Goal: Task Accomplishment & Management: Use online tool/utility

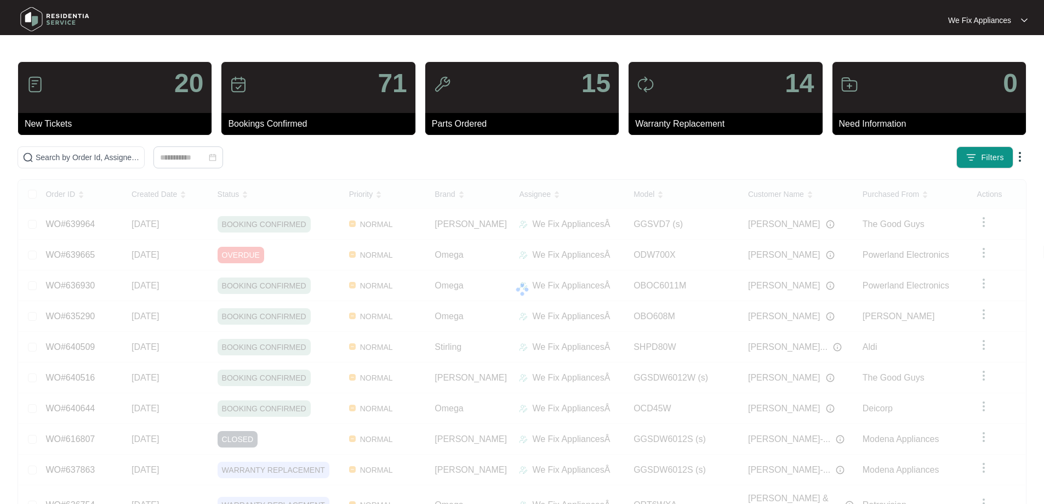
scroll to position [60, 0]
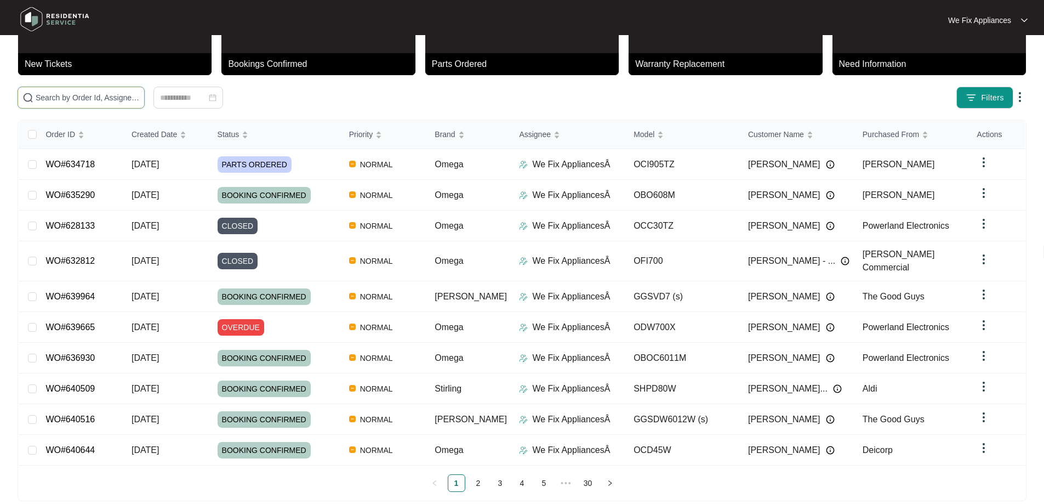
click at [100, 98] on input "text" at bounding box center [88, 98] width 104 height 12
paste input "625837"
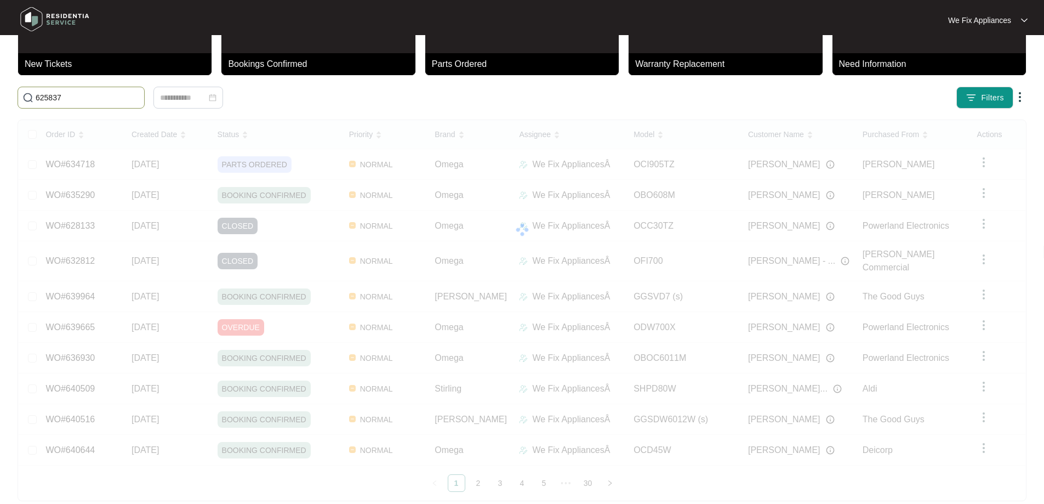
scroll to position [0, 0]
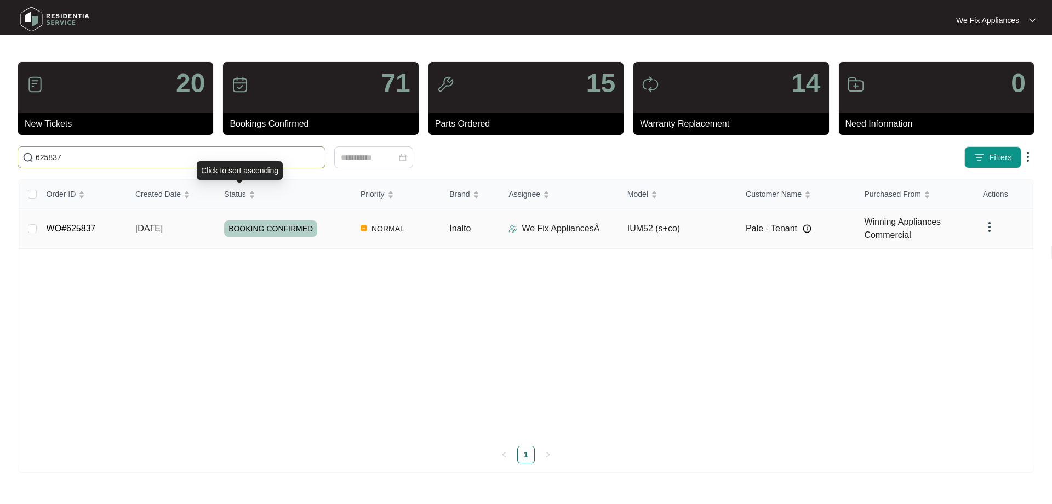
type input "625837"
click at [276, 225] on span "BOOKING CONFIRMED" at bounding box center [270, 228] width 93 height 16
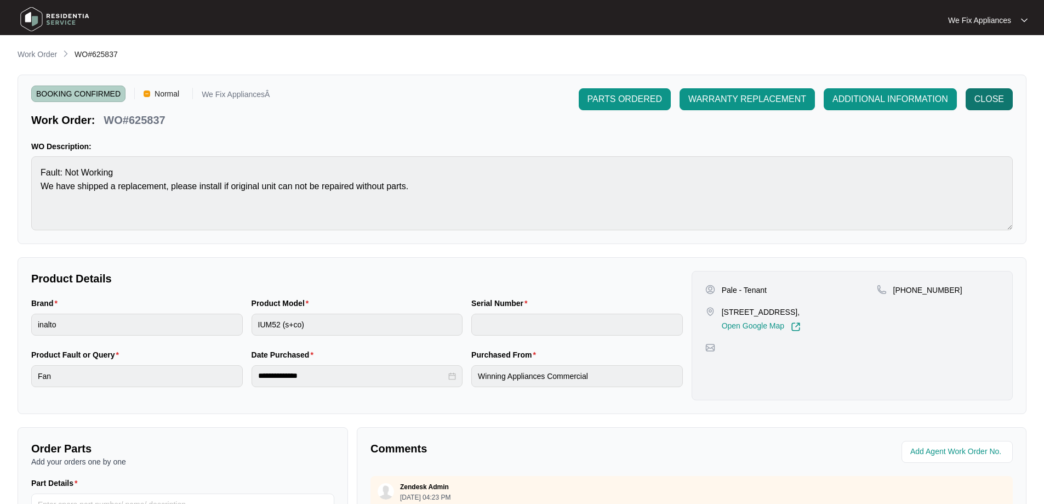
click at [999, 96] on span "CLOSE" at bounding box center [990, 99] width 30 height 13
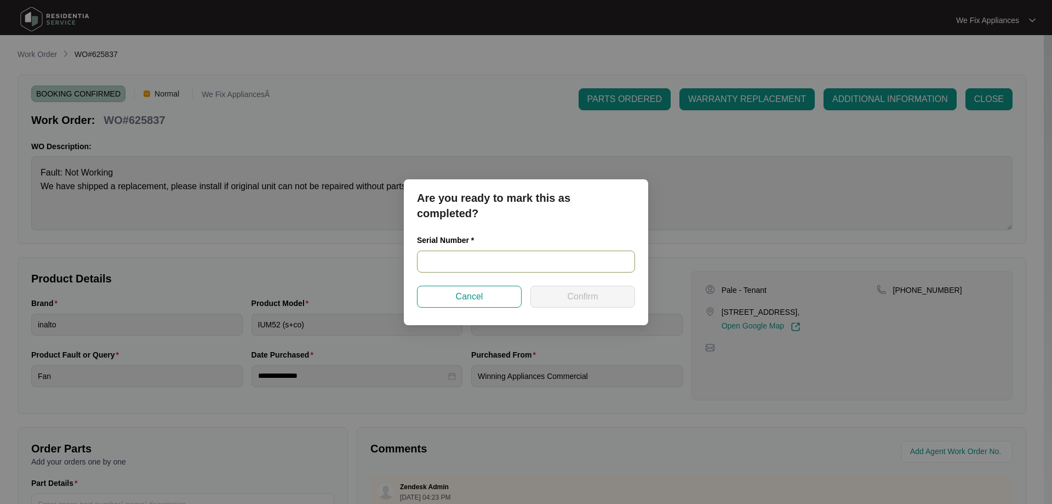
click at [468, 263] on input "text" at bounding box center [526, 262] width 218 height 22
paste input "RR0823003795"
type input "RR0823003795"
click at [588, 295] on span "Confirm" at bounding box center [582, 296] width 31 height 13
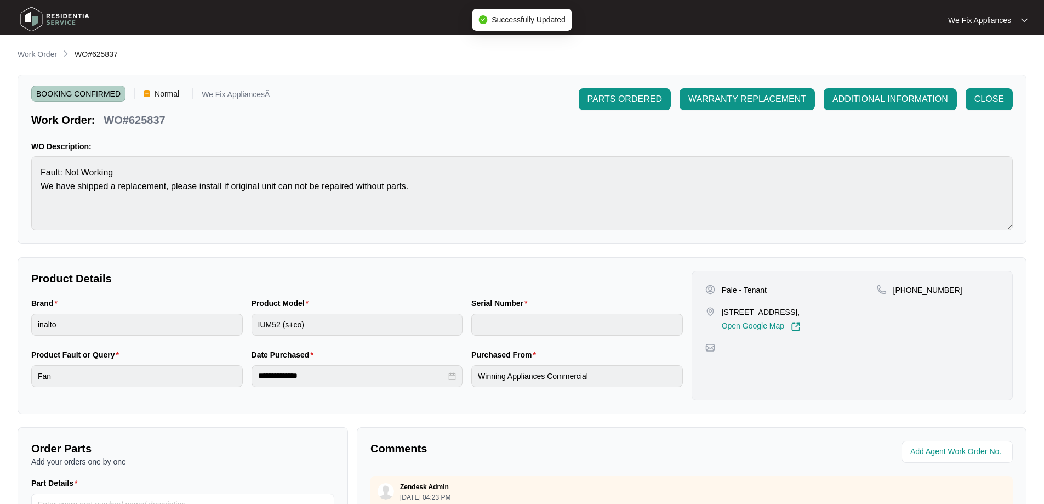
type input "RR0823003795"
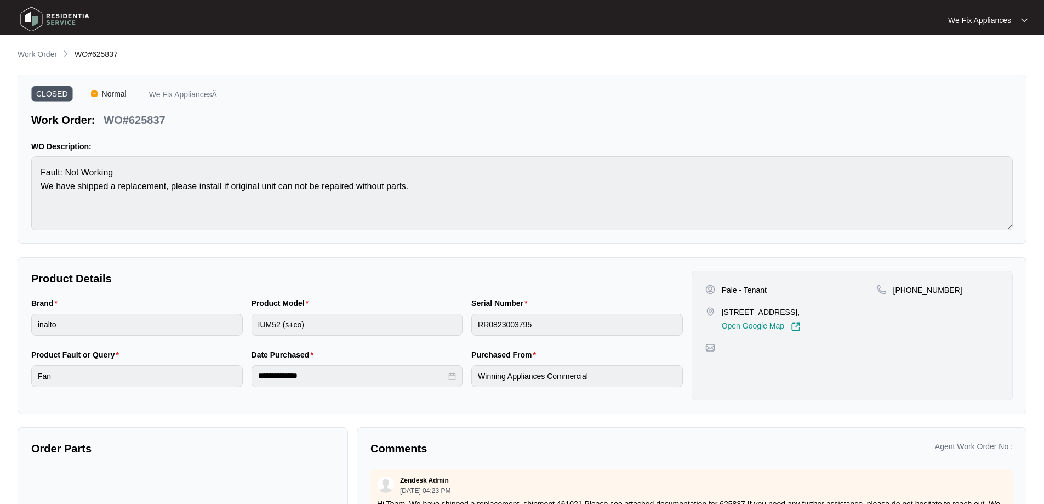
click at [37, 22] on img at bounding box center [54, 19] width 77 height 33
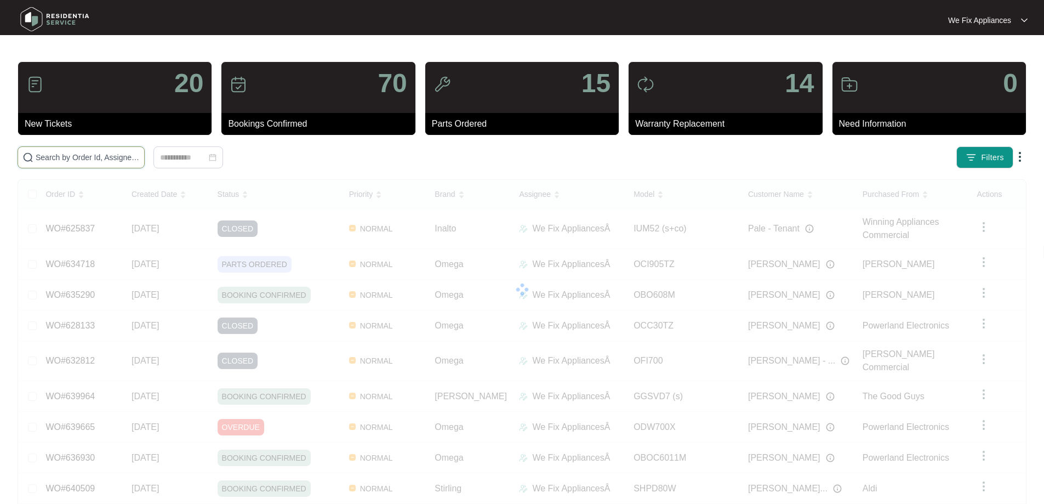
click at [88, 152] on input "text" at bounding box center [88, 157] width 104 height 12
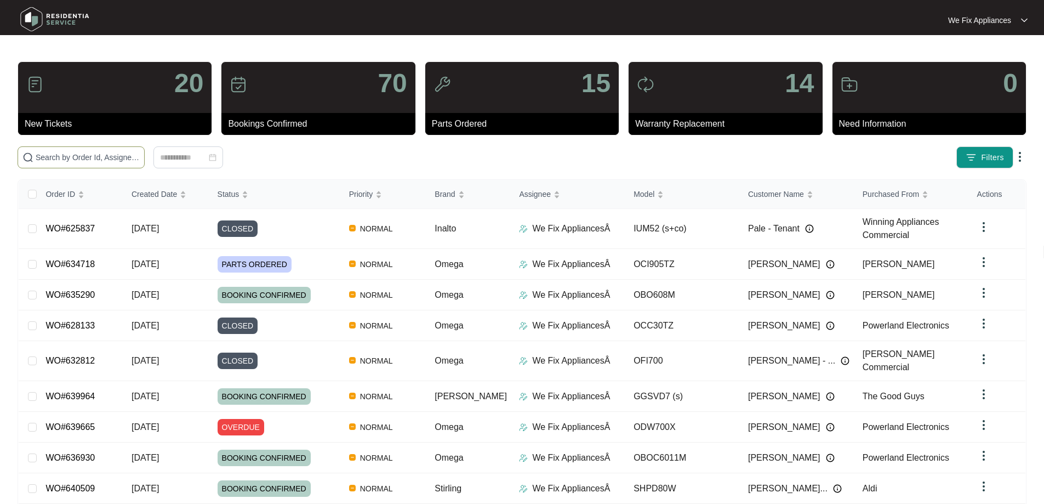
paste input "638430"
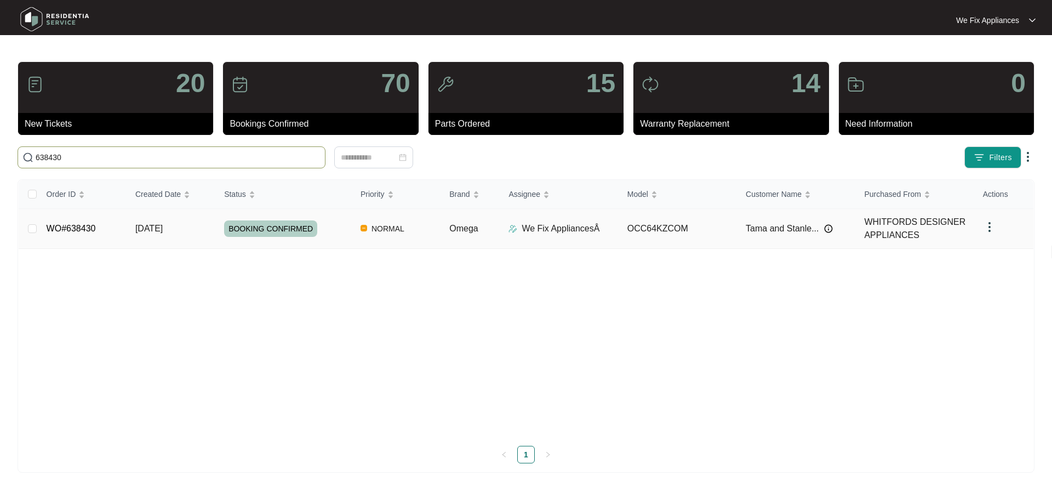
type input "638430"
click at [260, 222] on span "BOOKING CONFIRMED" at bounding box center [270, 228] width 93 height 16
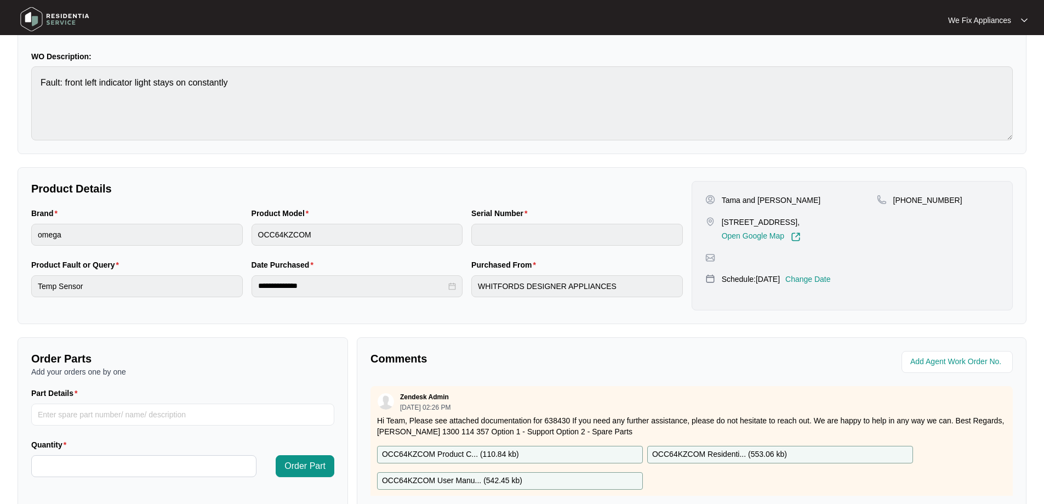
scroll to position [219, 0]
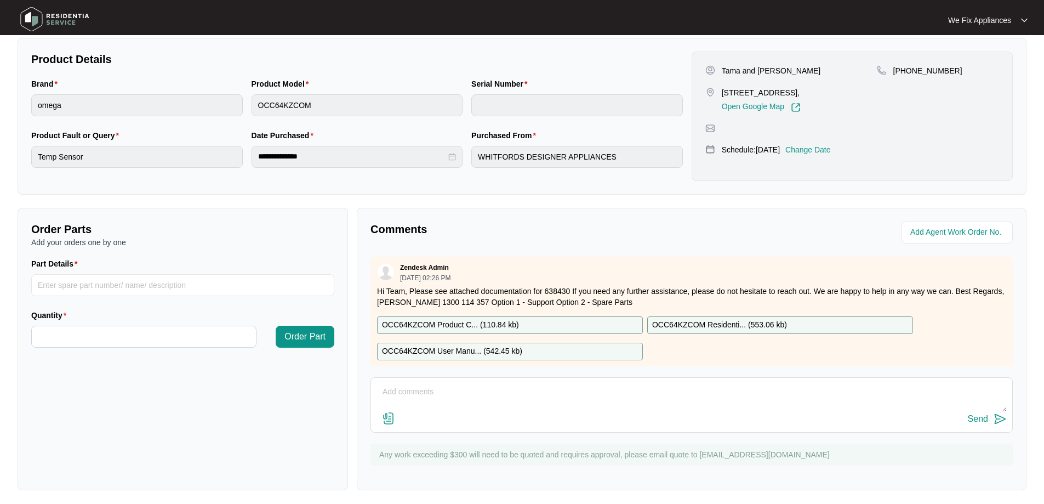
click at [787, 320] on div "OCC64KZCOM Residenti... ( 553.06 kb )" at bounding box center [780, 325] width 266 height 18
click at [86, 282] on input "Part Details" at bounding box center [182, 285] width 303 height 22
paste input "SP19121"
type input "SP19121 large element"
click at [130, 333] on input "Quantity" at bounding box center [144, 336] width 224 height 21
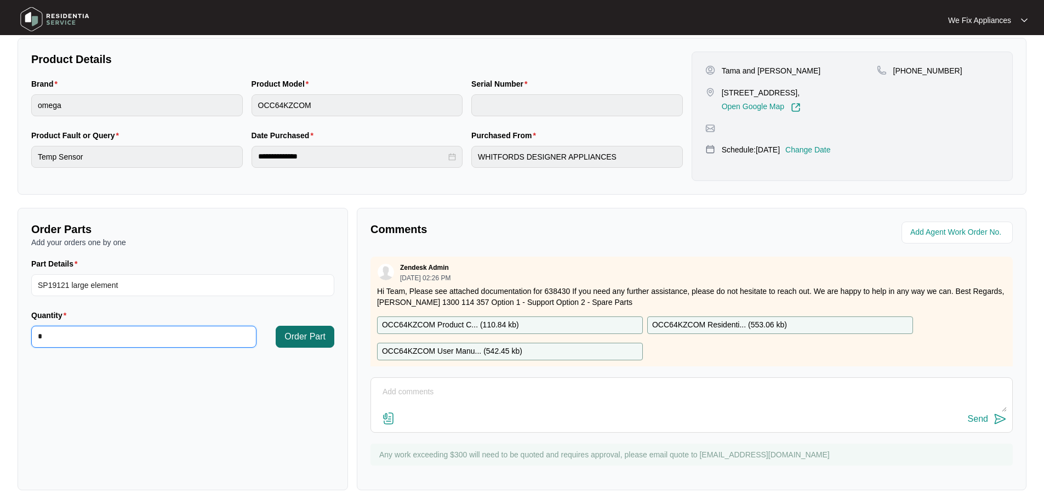
type input "*"
click at [323, 340] on span "Order Part" at bounding box center [305, 336] width 41 height 13
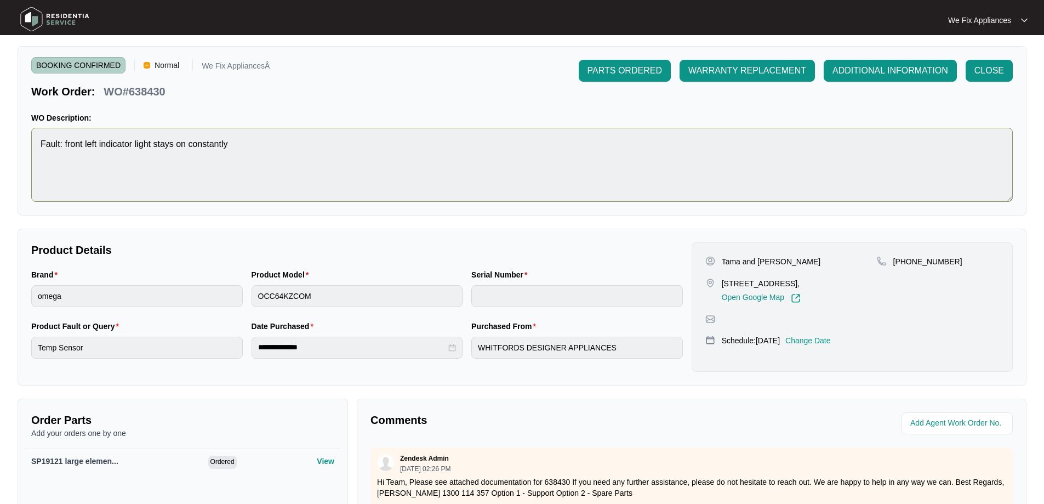
scroll to position [0, 0]
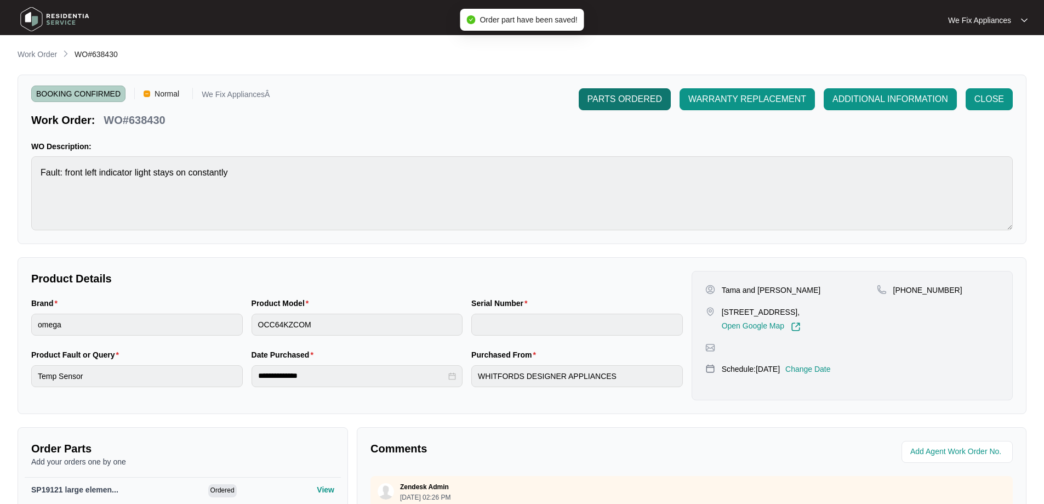
click at [617, 95] on span "PARTS ORDERED" at bounding box center [625, 99] width 75 height 13
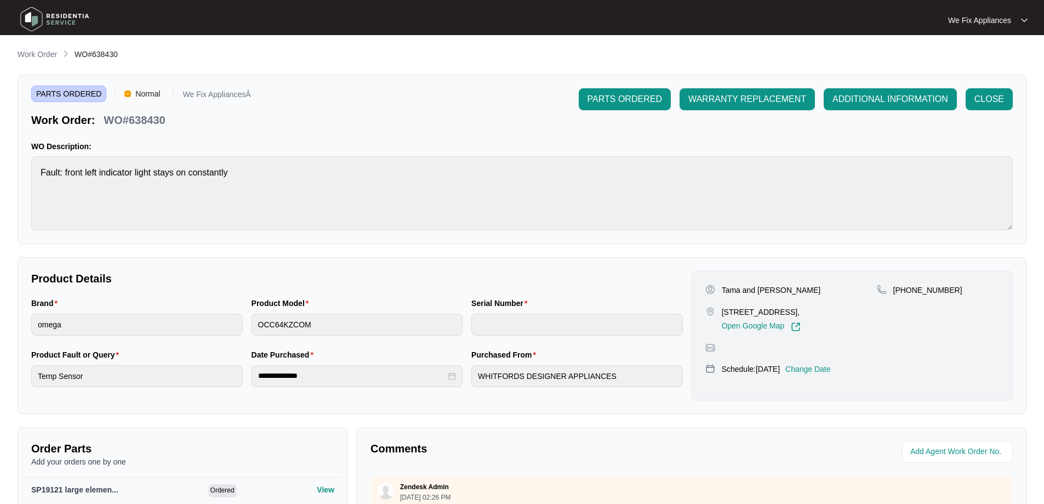
click at [48, 18] on img at bounding box center [54, 19] width 77 height 33
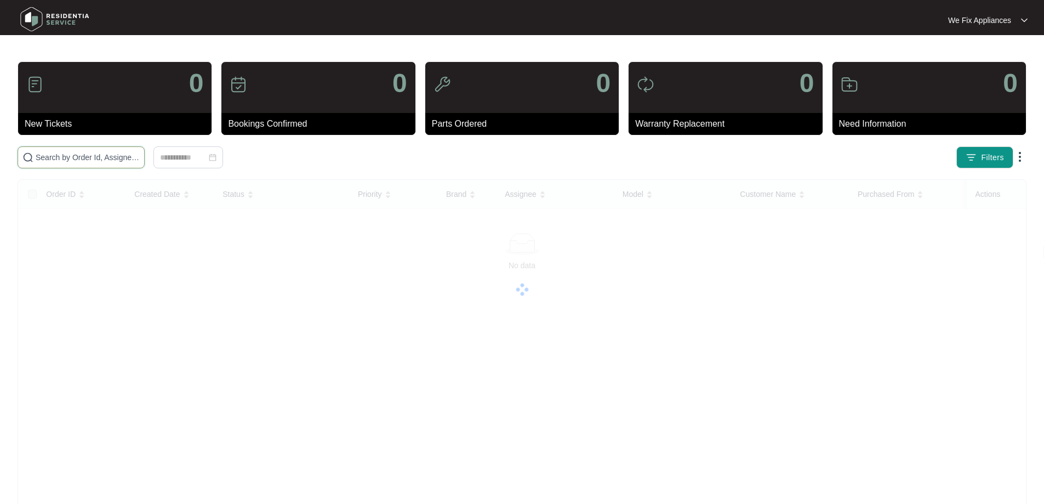
click at [90, 160] on input "text" at bounding box center [88, 157] width 104 height 12
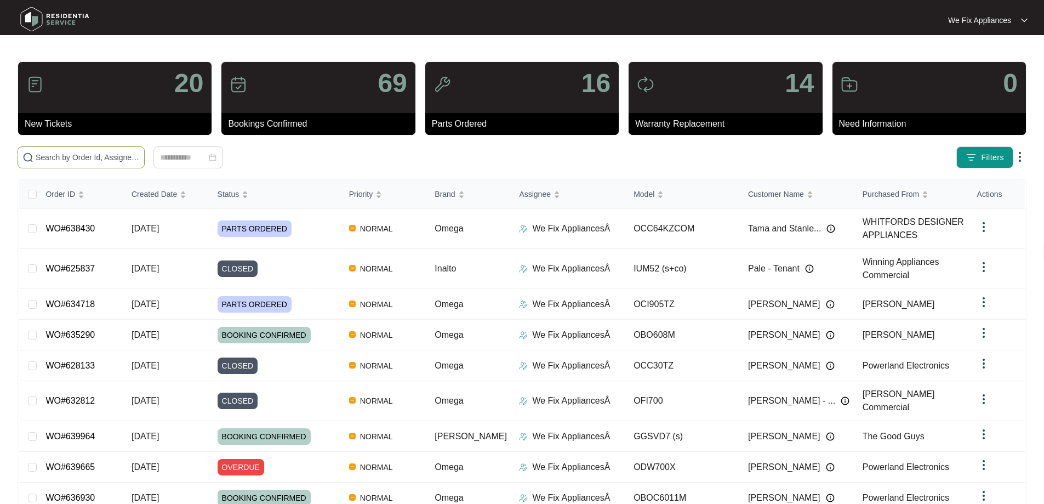
paste input "626696"
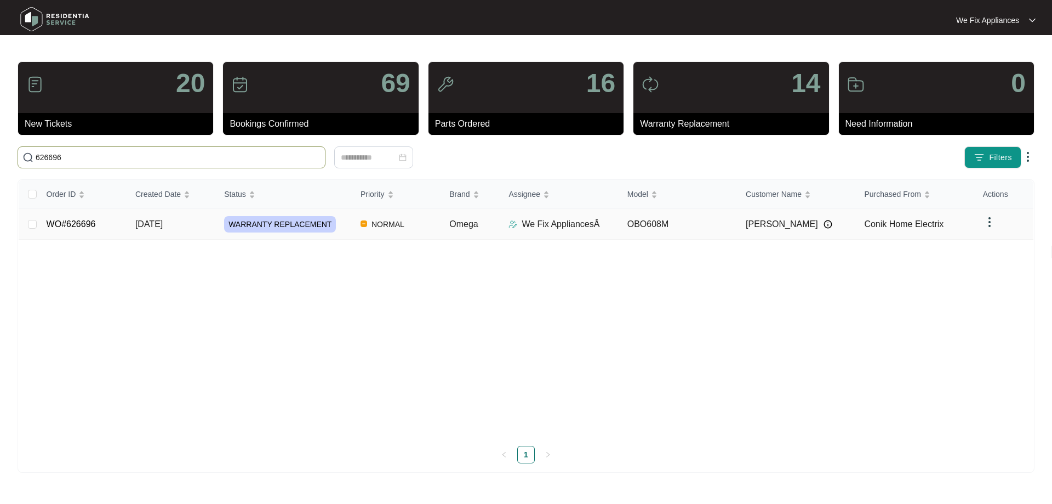
type input "626696"
click at [288, 225] on span "WARRANTY REPLACEMENT" at bounding box center [280, 224] width 112 height 16
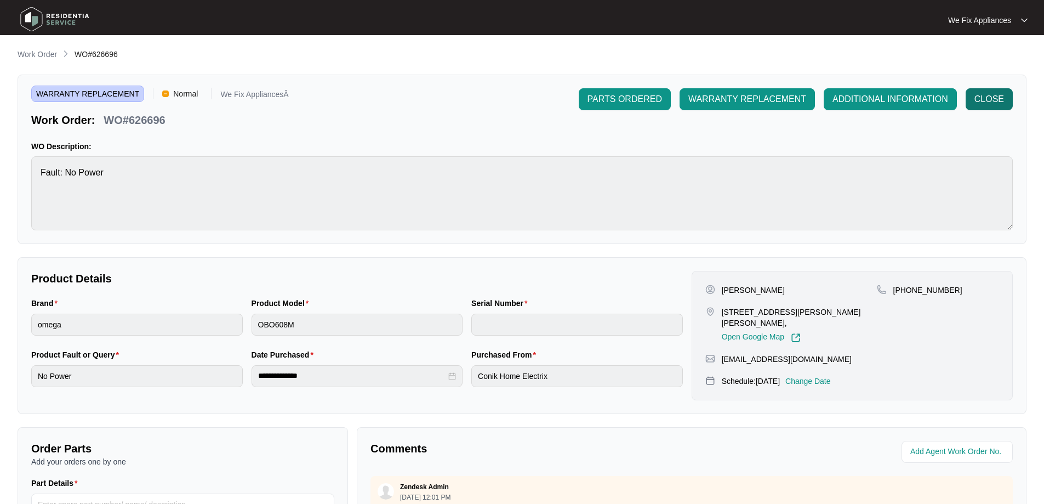
click at [981, 98] on span "CLOSE" at bounding box center [990, 99] width 30 height 13
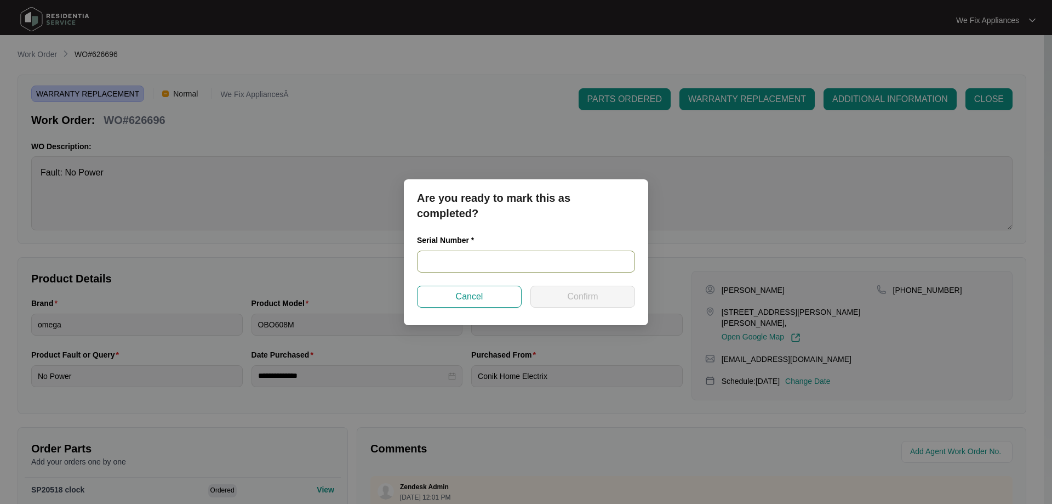
click at [497, 264] on input "text" at bounding box center [526, 262] width 218 height 22
paste input "962381824040288"
type input "962381824040288"
click at [571, 297] on span "Confirm" at bounding box center [582, 296] width 31 height 13
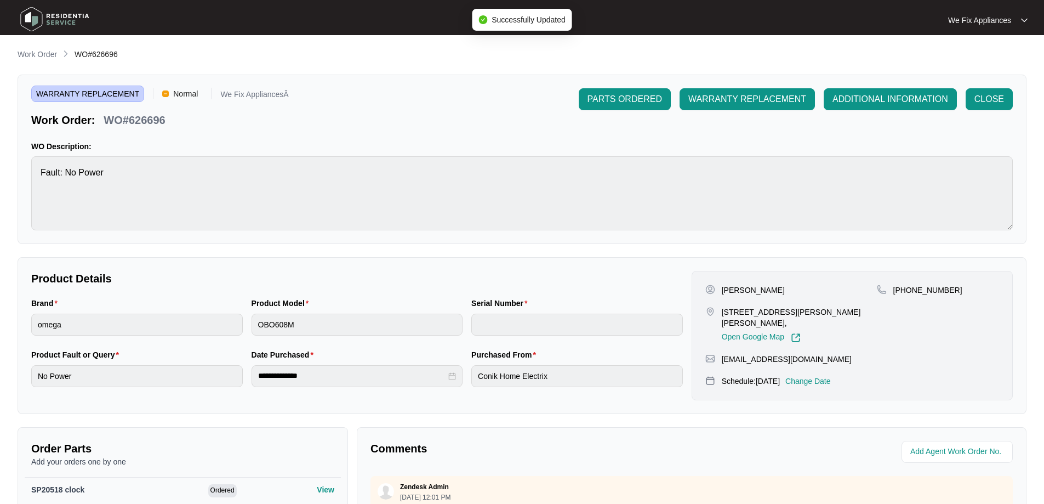
type input "962381824040288"
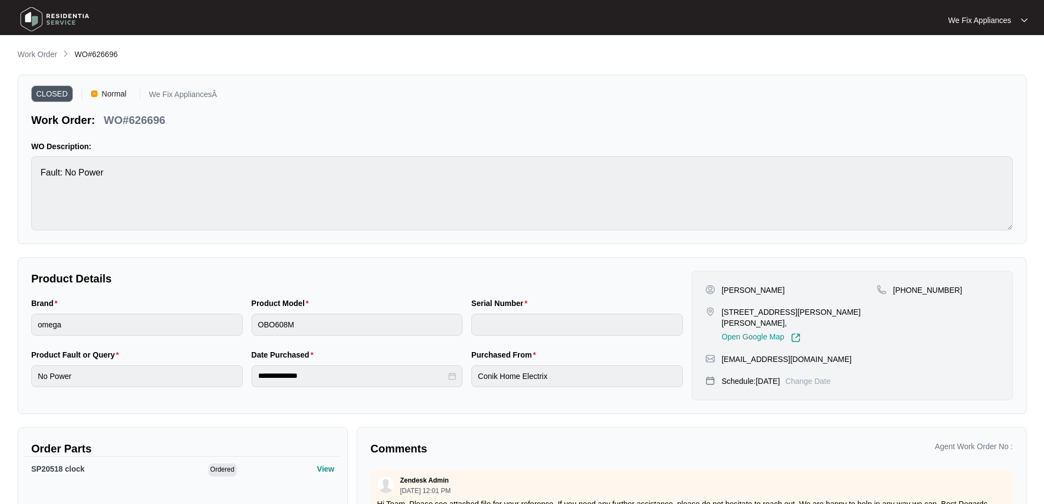
click at [24, 25] on img at bounding box center [54, 19] width 77 height 33
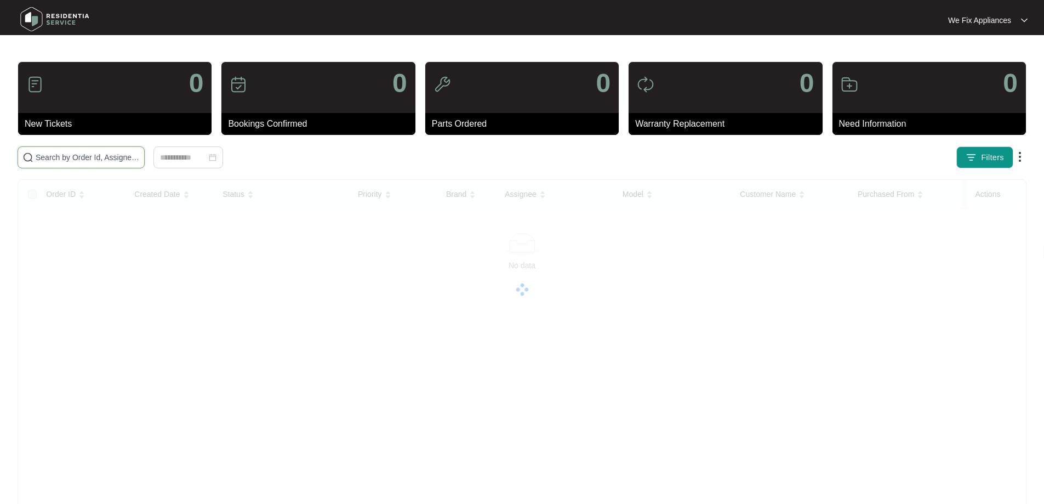
click at [70, 160] on input "text" at bounding box center [88, 157] width 104 height 12
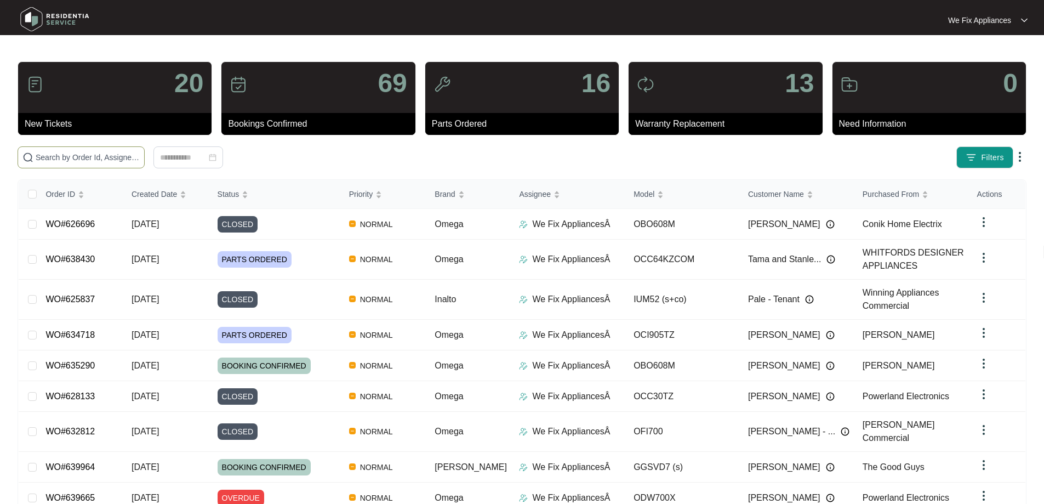
paste input "637272"
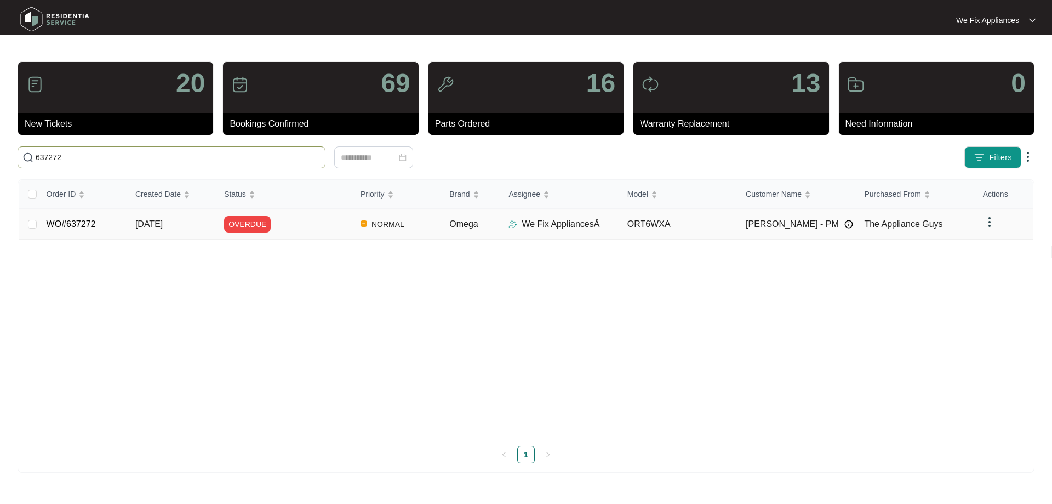
type input "637272"
click at [257, 226] on span "OVERDUE" at bounding box center [247, 224] width 47 height 16
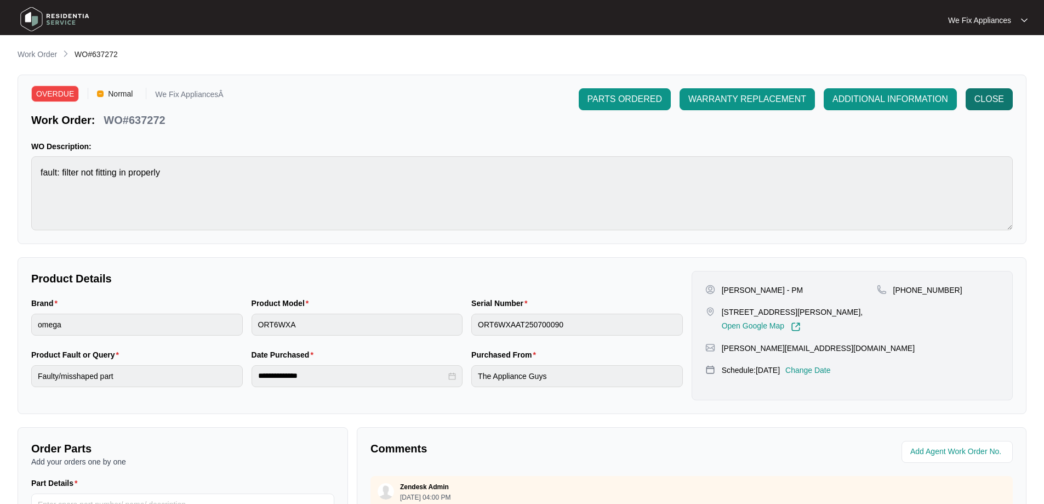
click at [992, 100] on span "CLOSE" at bounding box center [990, 99] width 30 height 13
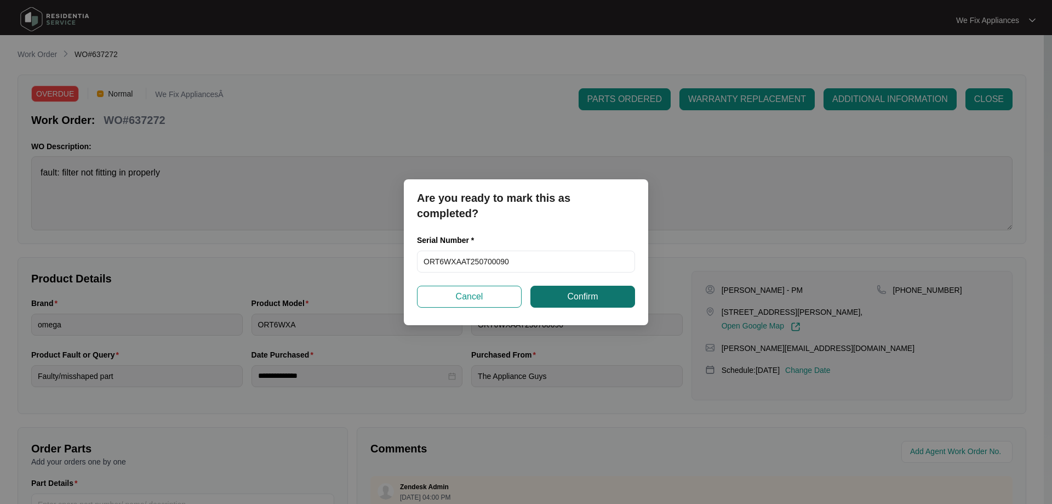
click at [568, 294] on span "Confirm" at bounding box center [582, 296] width 31 height 13
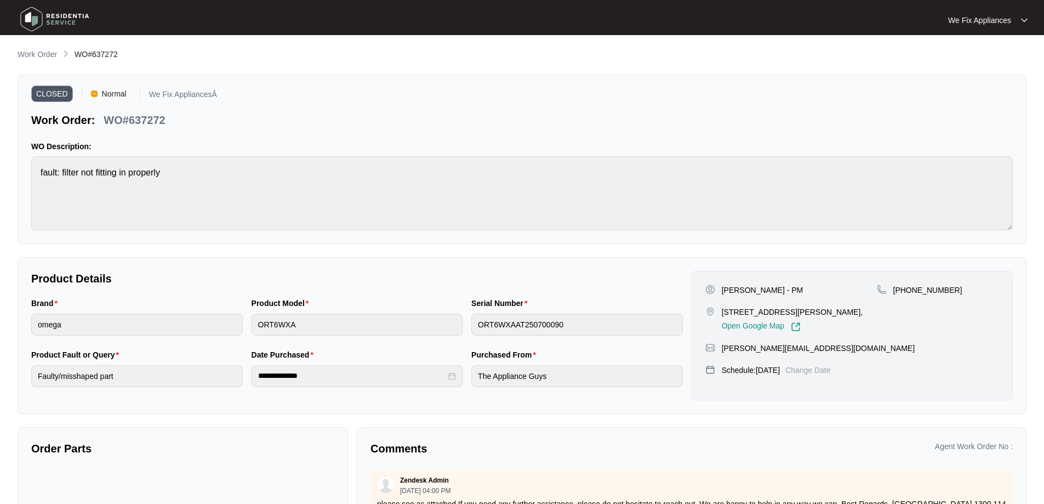
click at [42, 16] on img at bounding box center [54, 19] width 77 height 33
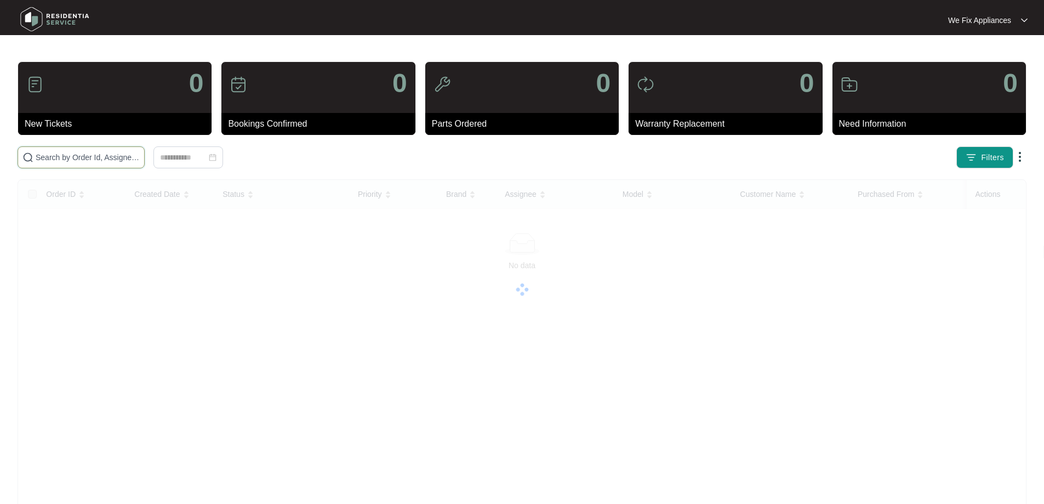
click at [63, 156] on input "text" at bounding box center [88, 157] width 104 height 12
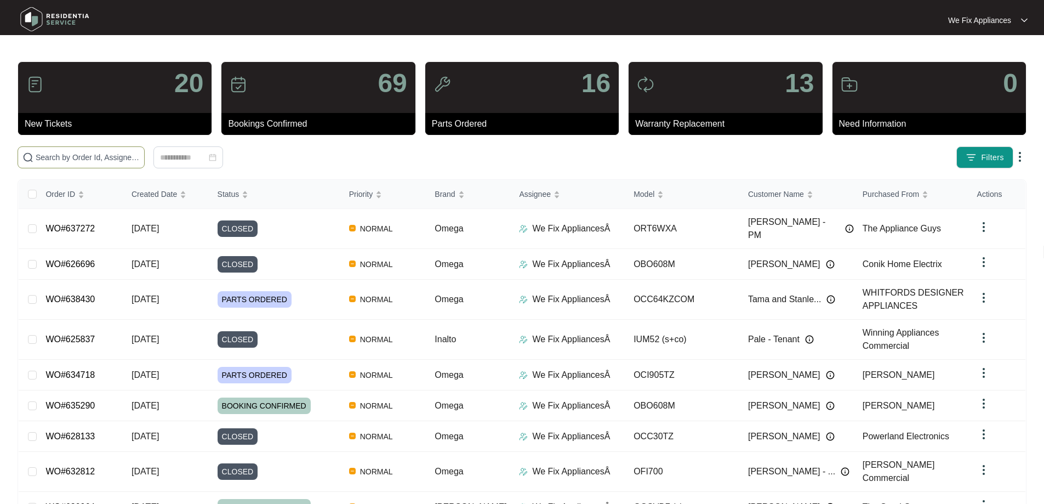
paste input "633284"
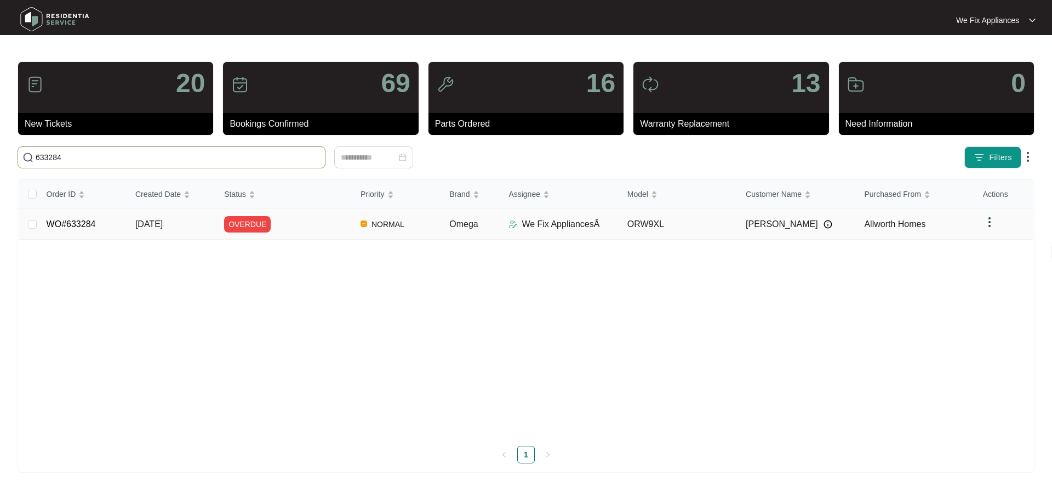
type input "633284"
click at [243, 220] on span "OVERDUE" at bounding box center [247, 224] width 47 height 16
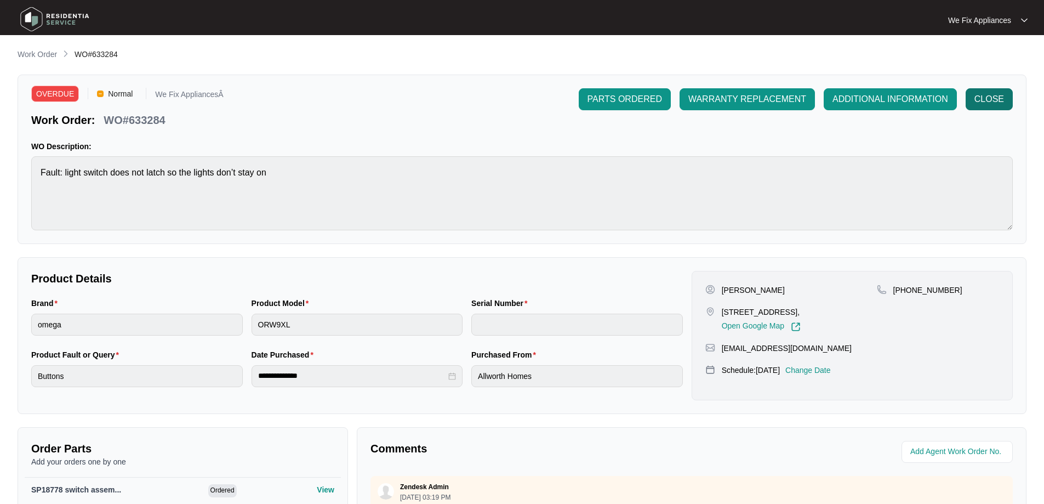
click at [991, 97] on span "CLOSE" at bounding box center [990, 99] width 30 height 13
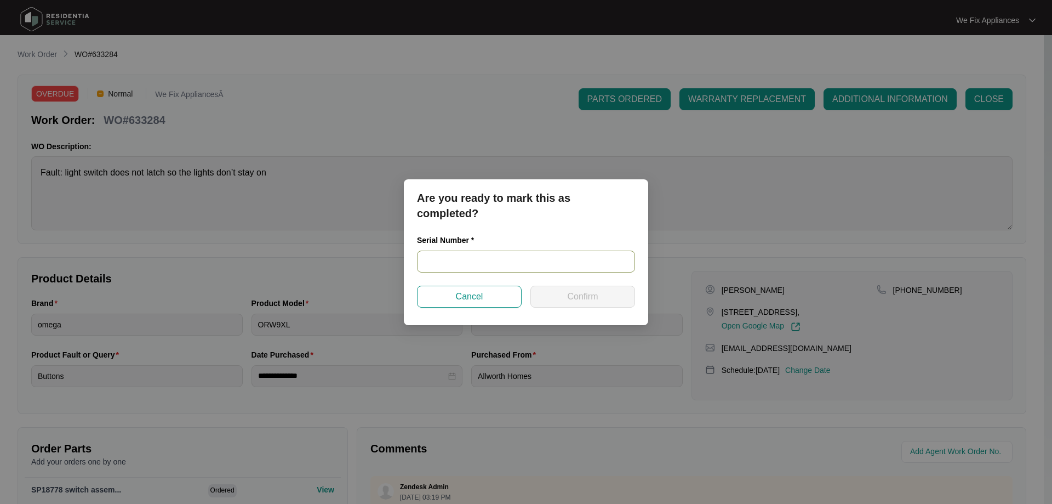
click at [497, 260] on input "text" at bounding box center [526, 262] width 218 height 22
paste input "ORW9XLAT231000199"
type input "ORW9XLAT231000199"
click at [573, 301] on span "Confirm" at bounding box center [582, 296] width 31 height 13
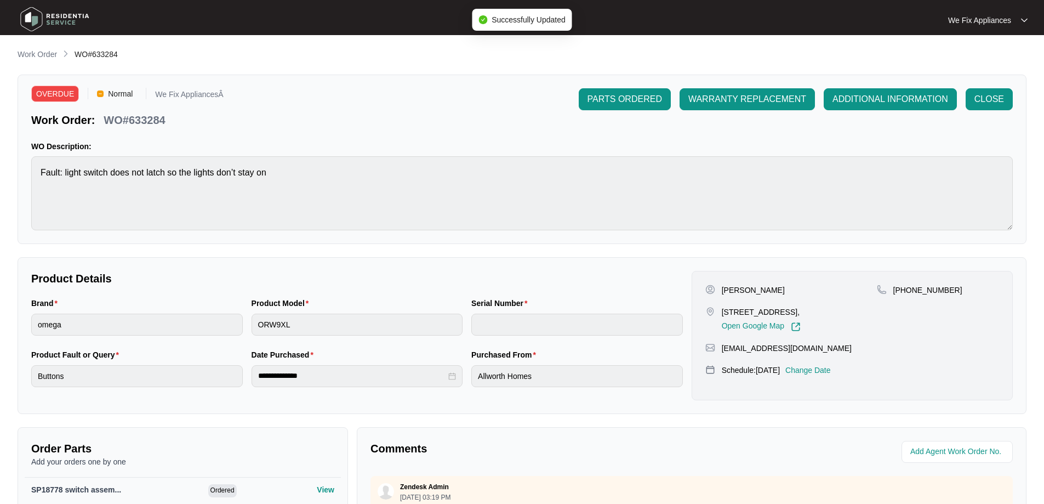
type input "ORW9XLAT231000199"
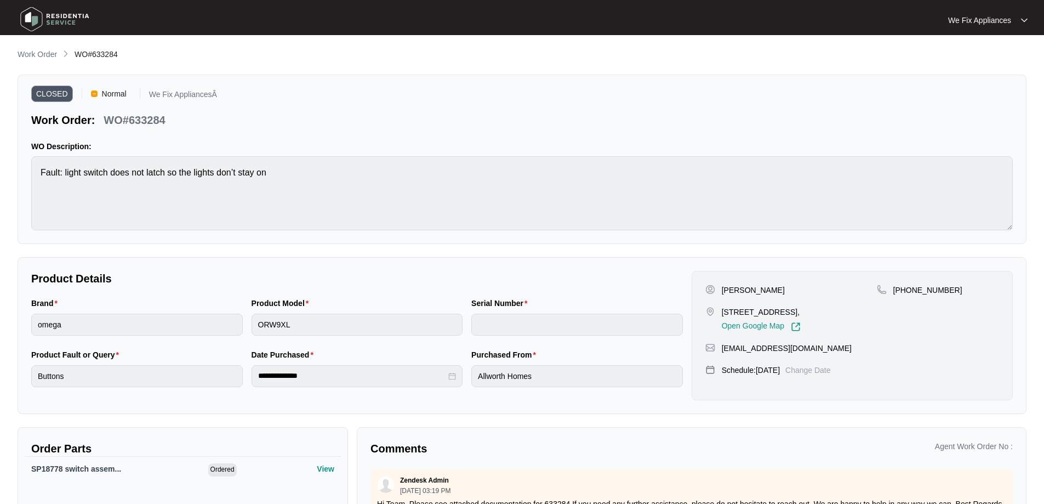
click at [40, 15] on img at bounding box center [54, 19] width 77 height 33
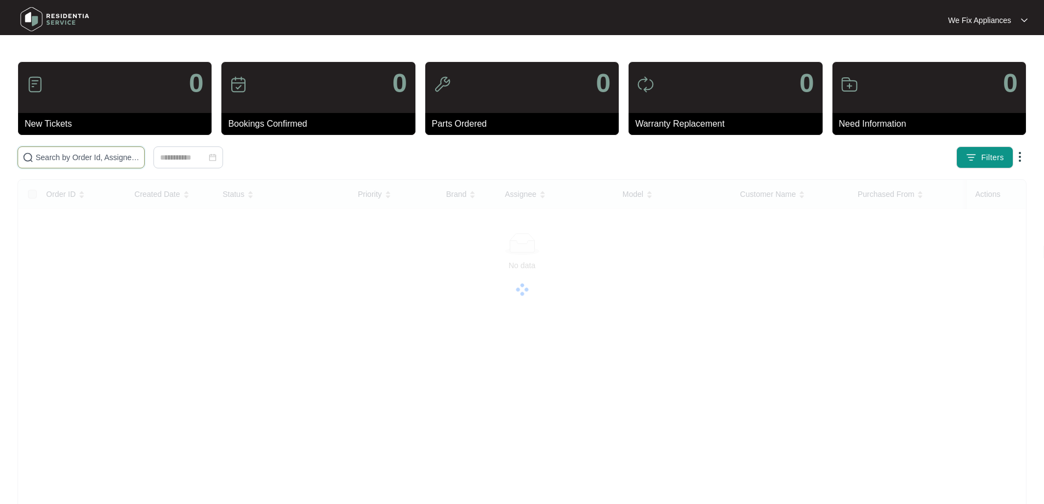
click at [119, 158] on input "text" at bounding box center [88, 157] width 104 height 12
paste input "640176"
type input "640176"
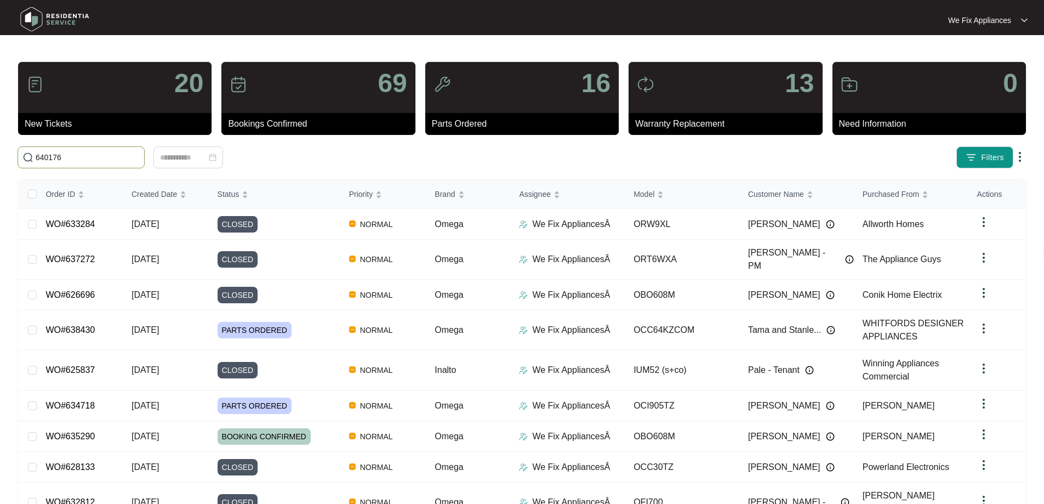
drag, startPoint x: 102, startPoint y: 155, endPoint x: 0, endPoint y: 155, distance: 102.0
click at [0, 155] on main "20 New Tickets 69 Bookings Confirmed 16 Parts Ordered 13 Warranty Replacement 0…" at bounding box center [522, 303] width 1044 height 606
paste input "640176"
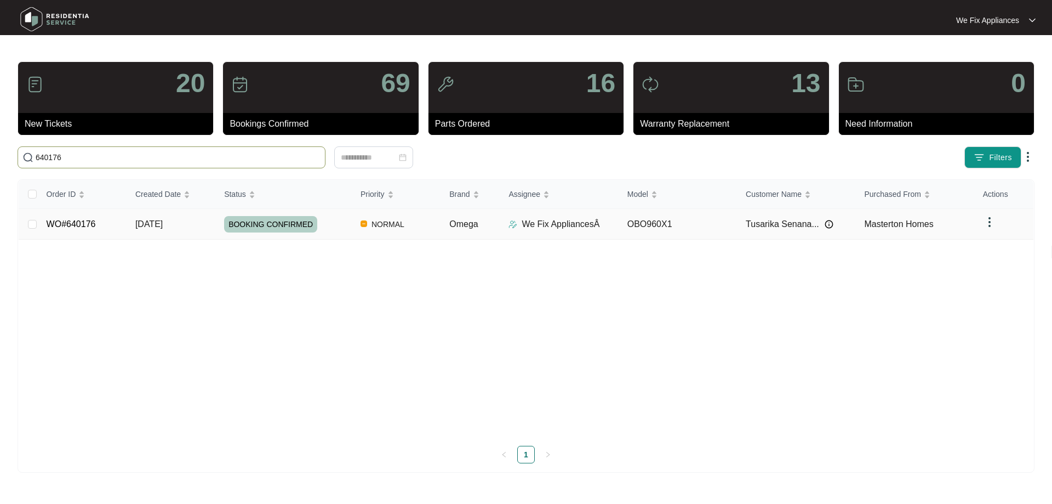
type input "640176"
click at [280, 227] on span "BOOKING CONFIRMED" at bounding box center [270, 224] width 93 height 16
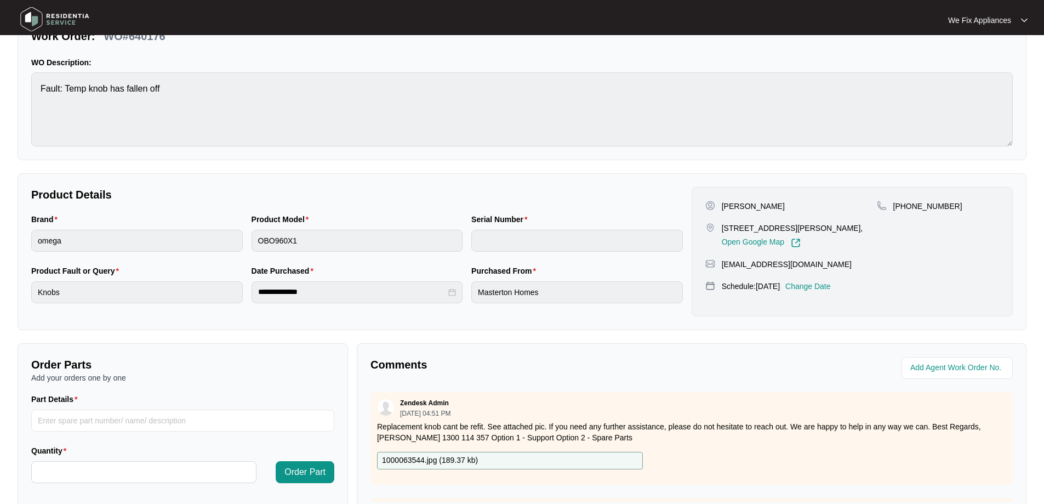
scroll to position [110, 0]
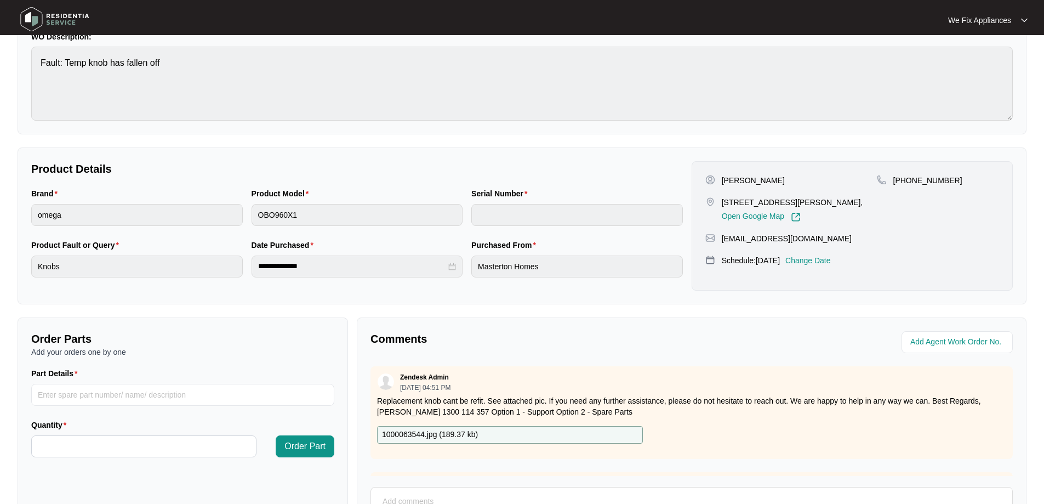
click at [455, 441] on div "1000063544.jpg ( 189.37 kb )" at bounding box center [510, 435] width 266 height 18
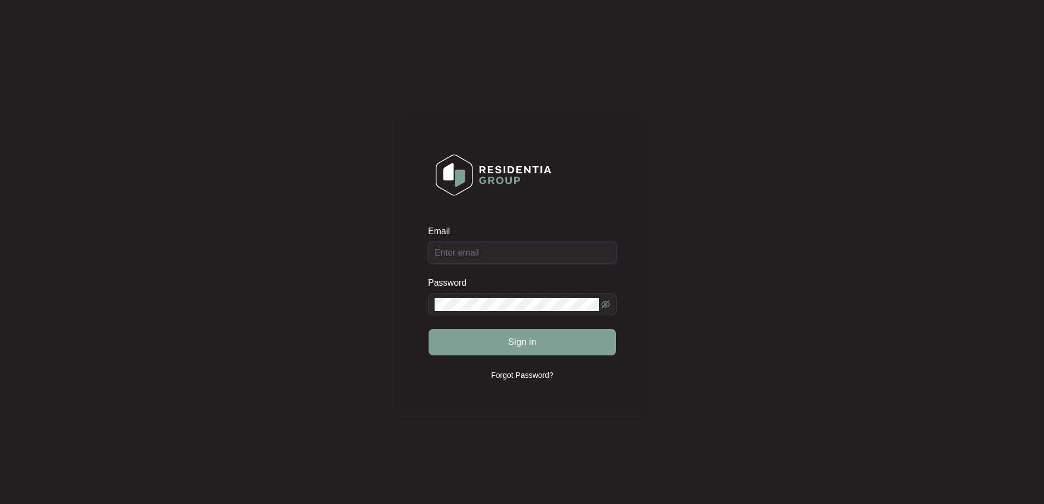
click at [494, 253] on input "Email" at bounding box center [522, 253] width 189 height 22
type input "[EMAIL_ADDRESS][DOMAIN_NAME]"
click at [469, 316] on form "Email [EMAIL_ADDRESS][DOMAIN_NAME] Password Sign in" at bounding box center [522, 297] width 189 height 144
click at [429, 329] on button "Sign in" at bounding box center [522, 342] width 187 height 26
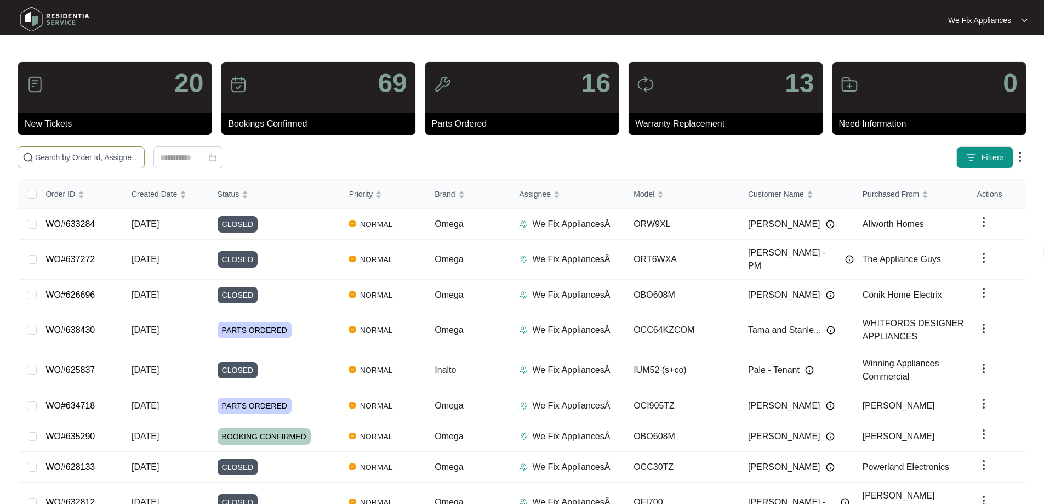
click at [98, 152] on input "text" at bounding box center [88, 157] width 104 height 12
paste input "640176"
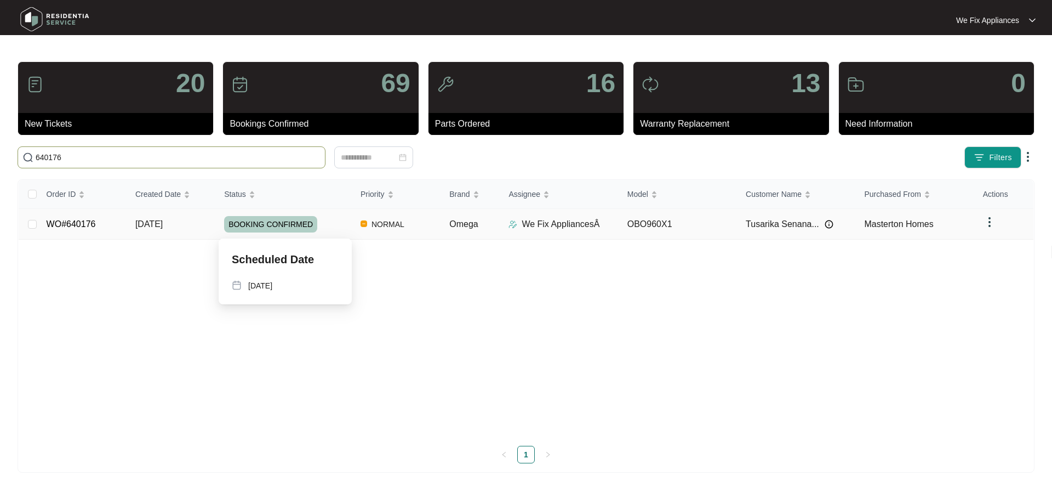
type input "640176"
click at [269, 218] on span "BOOKING CONFIRMED" at bounding box center [270, 224] width 93 height 16
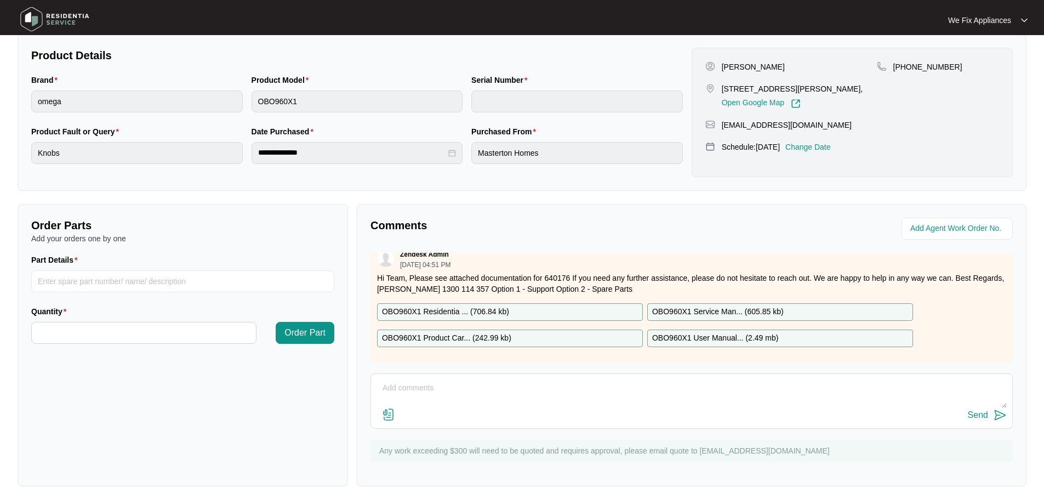
scroll to position [123, 0]
click at [456, 306] on p "OBO960X1 Residentia ... ( 706.84 kb )" at bounding box center [445, 312] width 127 height 12
click at [204, 275] on input "Part Details" at bounding box center [182, 281] width 303 height 22
paste input "SP14046"
type input "SP14046 hinges"
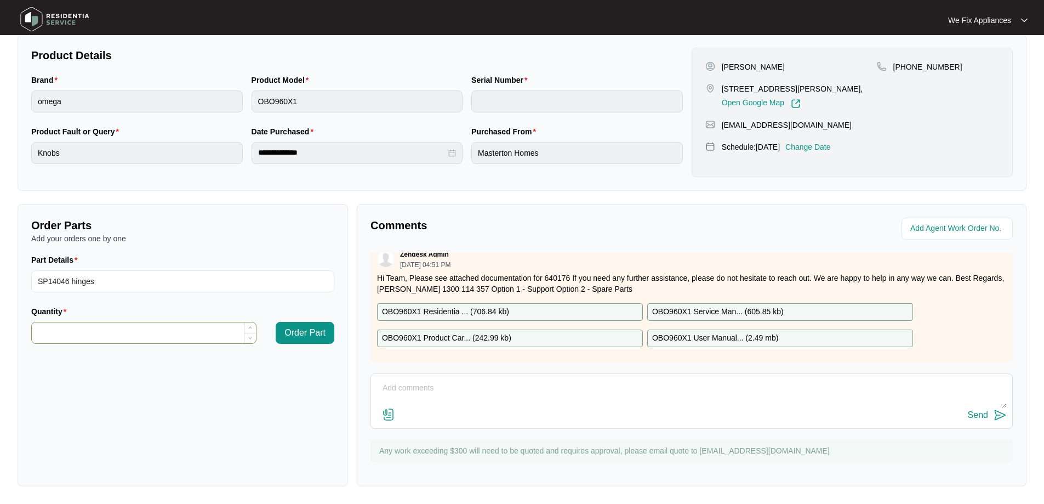
click at [161, 328] on input "Quantity" at bounding box center [144, 332] width 224 height 21
type input "*"
click at [311, 334] on span "Order Part" at bounding box center [305, 332] width 41 height 13
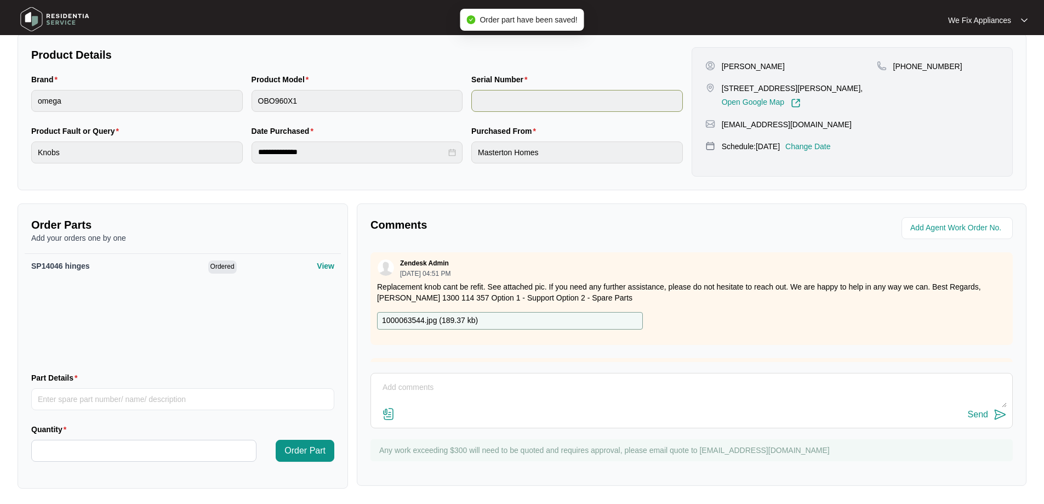
scroll to position [0, 0]
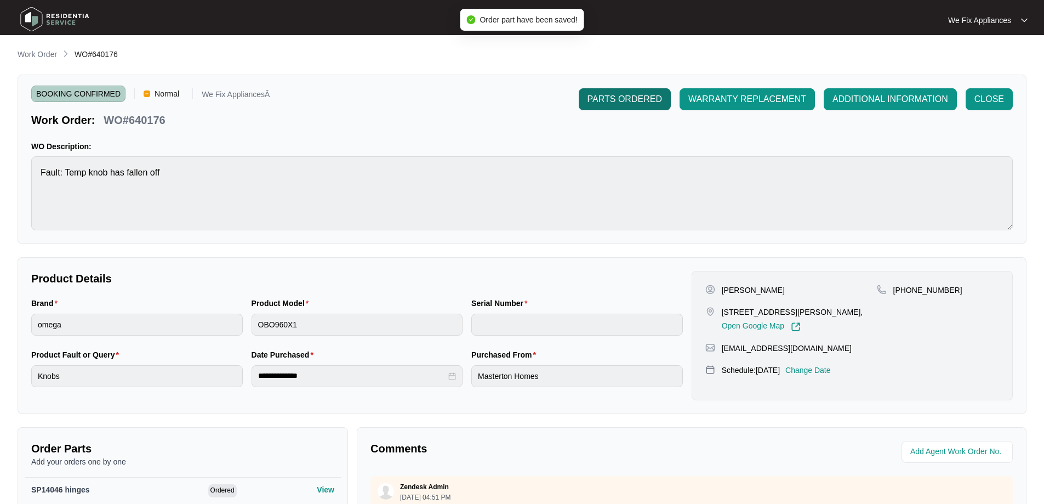
click at [616, 99] on span "PARTS ORDERED" at bounding box center [625, 99] width 75 height 13
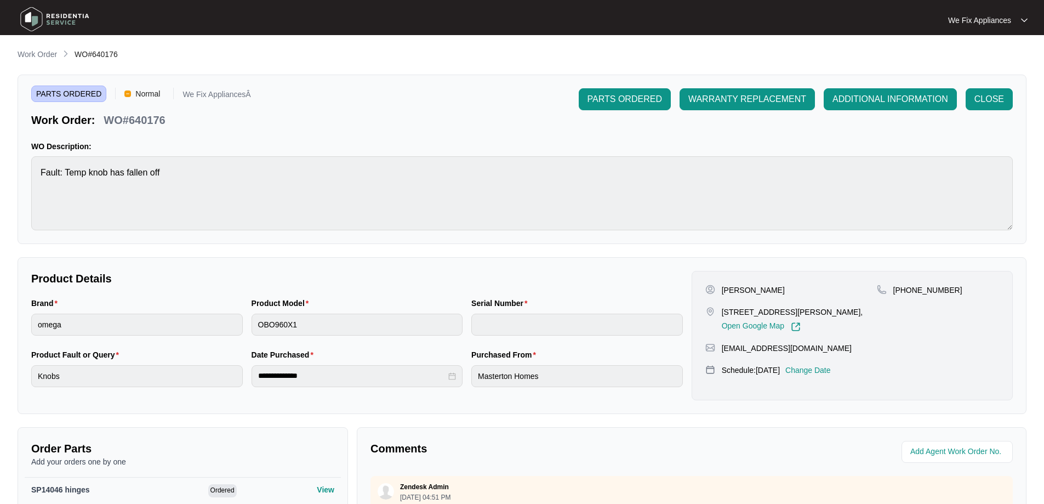
click at [38, 13] on img at bounding box center [54, 19] width 77 height 33
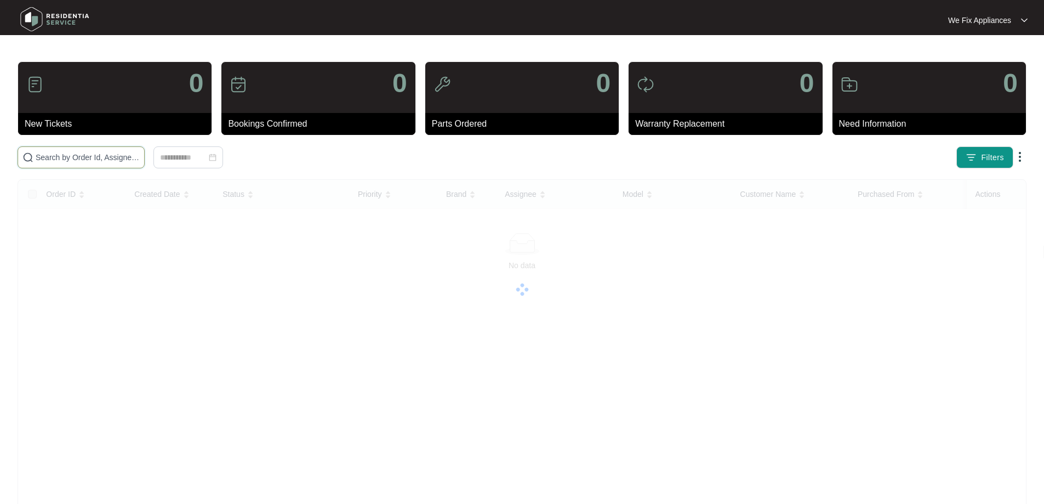
click at [71, 153] on input "text" at bounding box center [88, 157] width 104 height 12
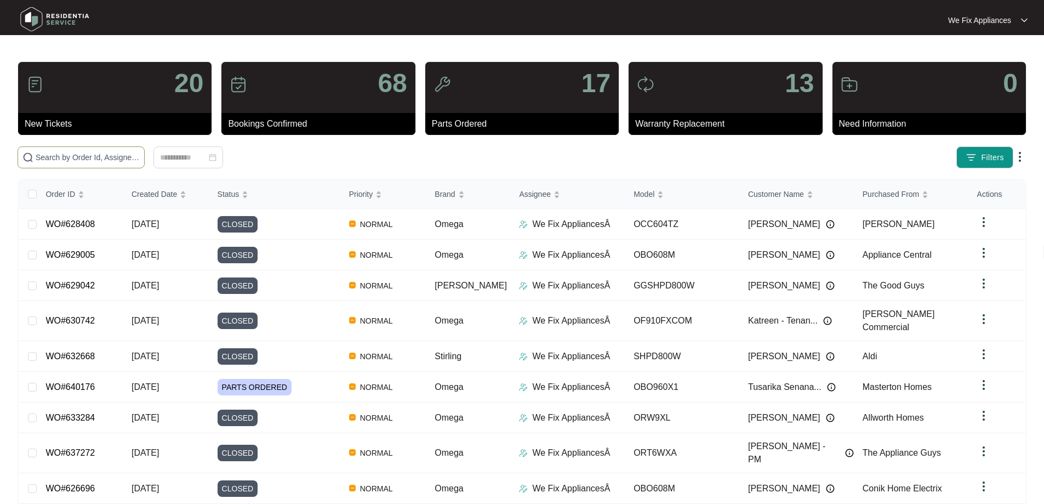
paste input "638800"
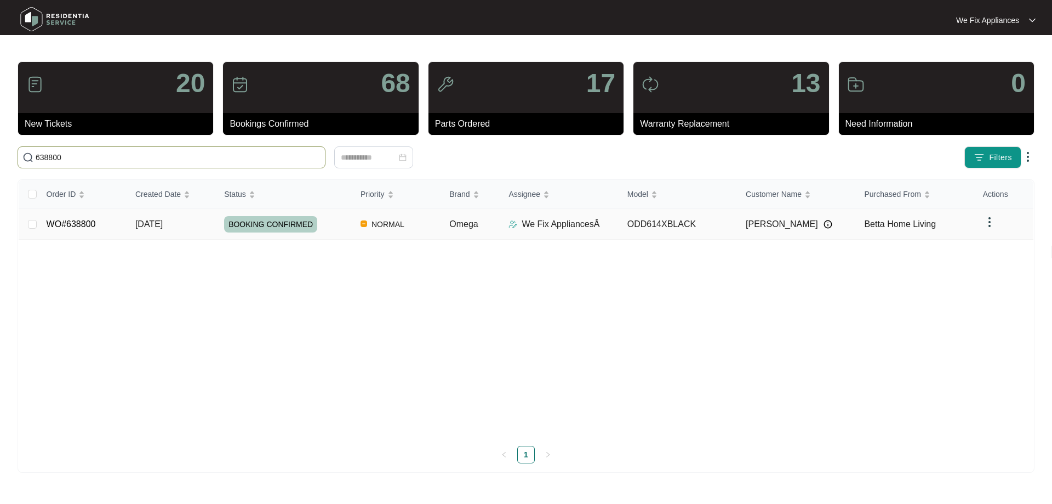
type input "638800"
click at [252, 218] on span "BOOKING CONFIRMED" at bounding box center [270, 224] width 93 height 16
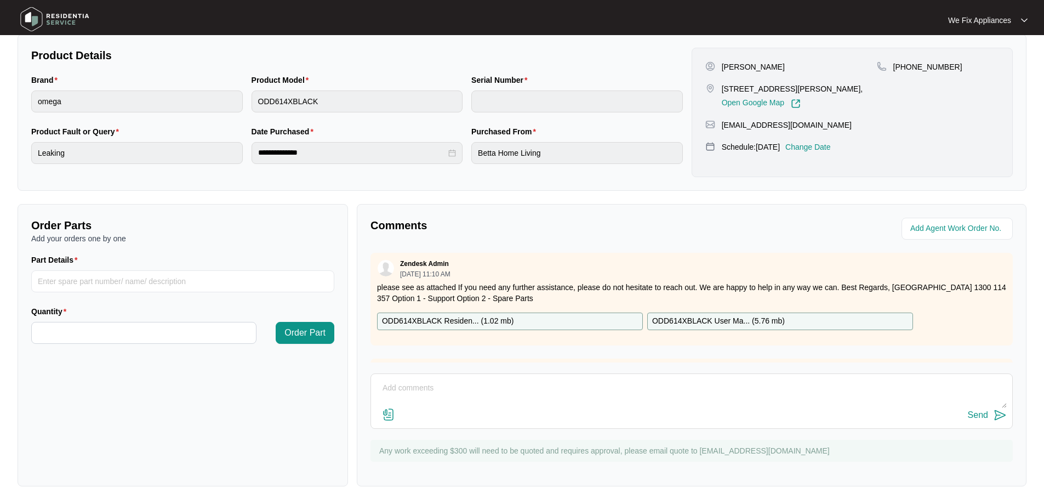
click at [463, 321] on p "ODD614XBLACK Residen... ( 1.02 mb )" at bounding box center [448, 321] width 132 height 12
click at [106, 283] on input "Part Details" at bounding box center [182, 281] width 303 height 22
paste input "SP19793"
type input "SP19793"
click at [134, 337] on input "Quantity" at bounding box center [144, 332] width 224 height 21
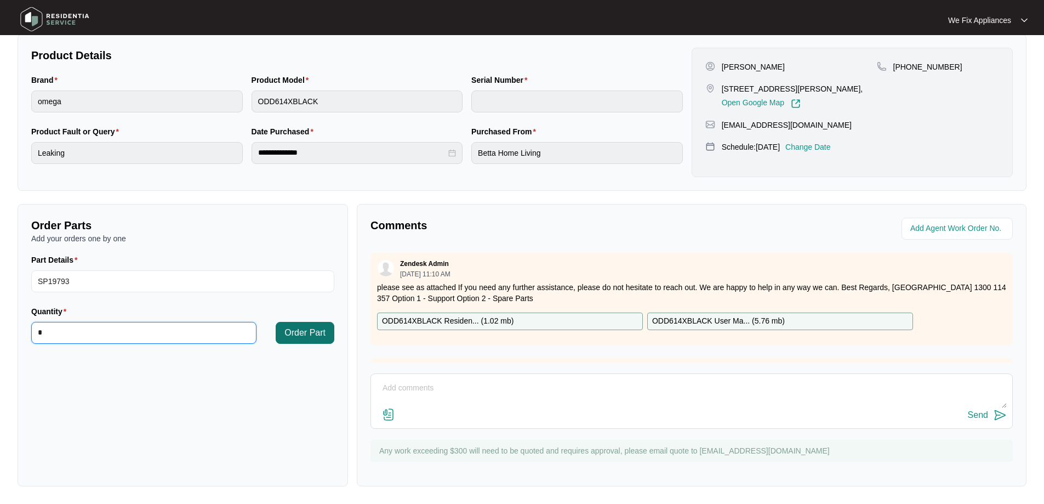
type input "*"
click at [305, 330] on span "Order Part" at bounding box center [305, 332] width 41 height 13
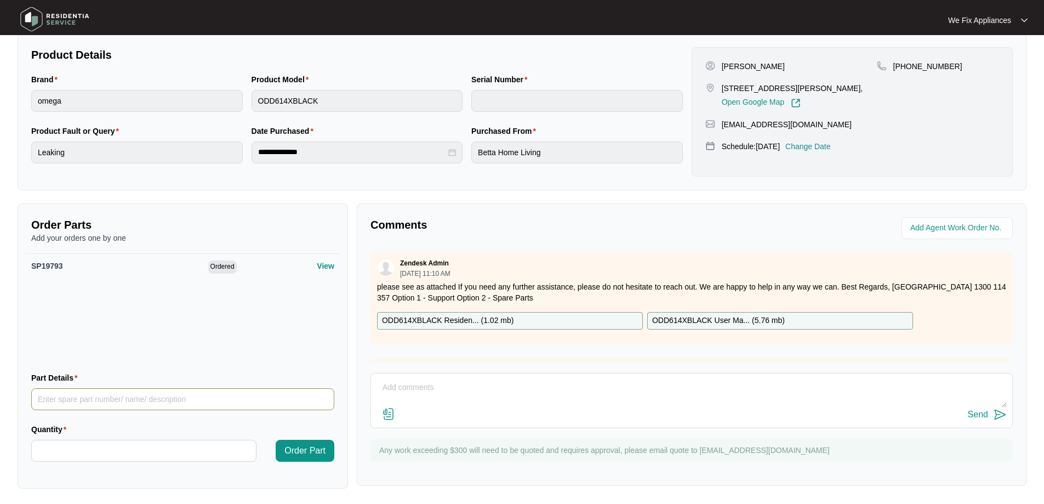
click at [86, 401] on input "Part Details" at bounding box center [182, 399] width 303 height 22
paste input "SP19736"
type input "SP19736"
click at [103, 449] on input "Quantity" at bounding box center [144, 450] width 224 height 21
type input "*"
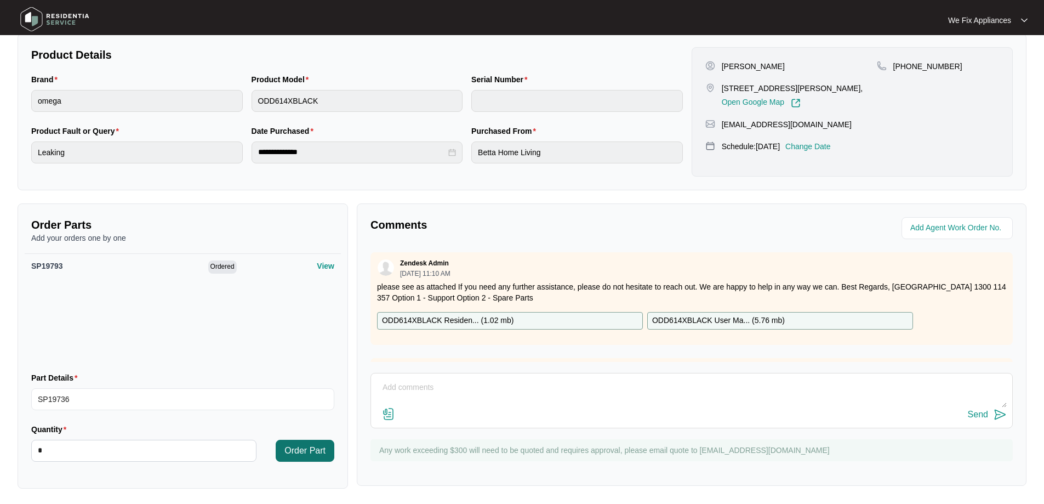
click at [304, 452] on span "Order Part" at bounding box center [305, 450] width 41 height 13
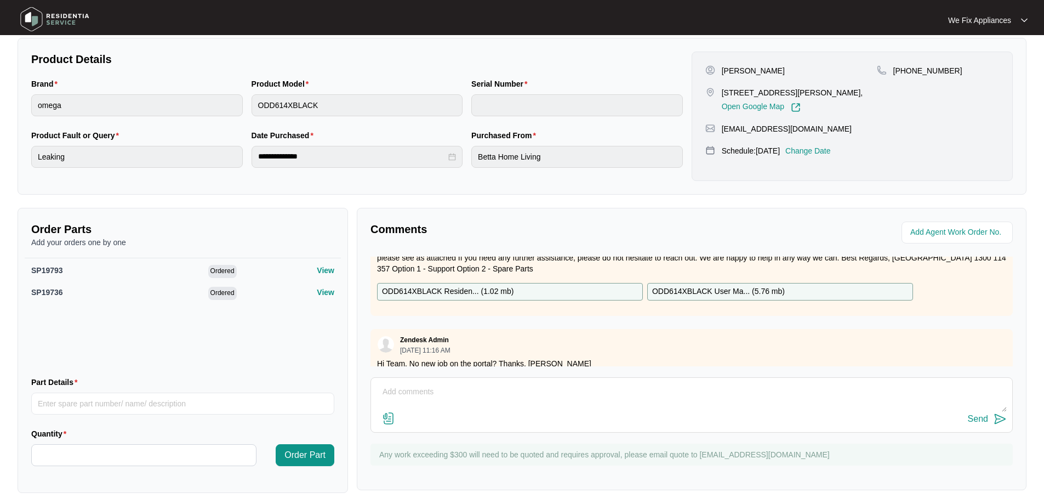
scroll to position [51, 0]
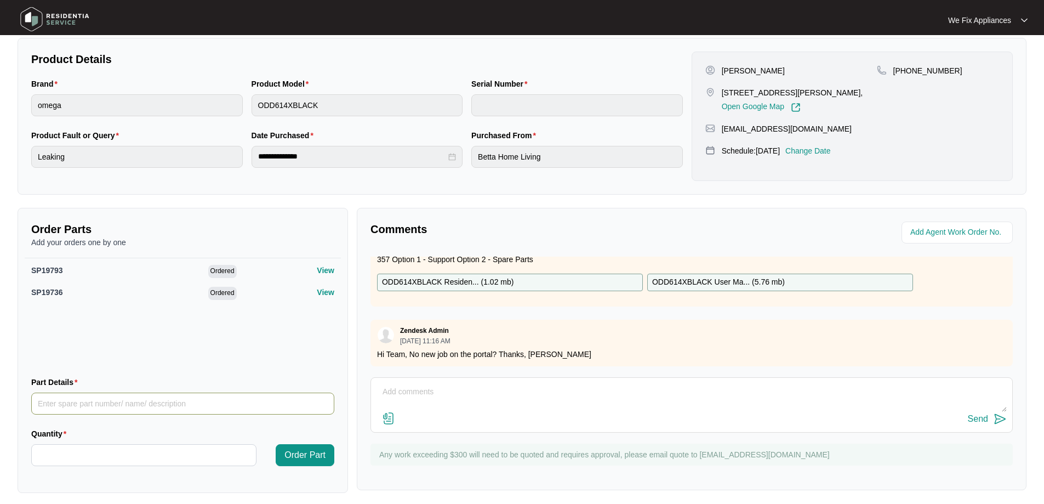
click at [92, 401] on input "Part Details" at bounding box center [182, 403] width 303 height 22
paste input "SP19775"
type input "SP19775 display PCB"
click at [117, 458] on input "Quantity" at bounding box center [144, 455] width 224 height 21
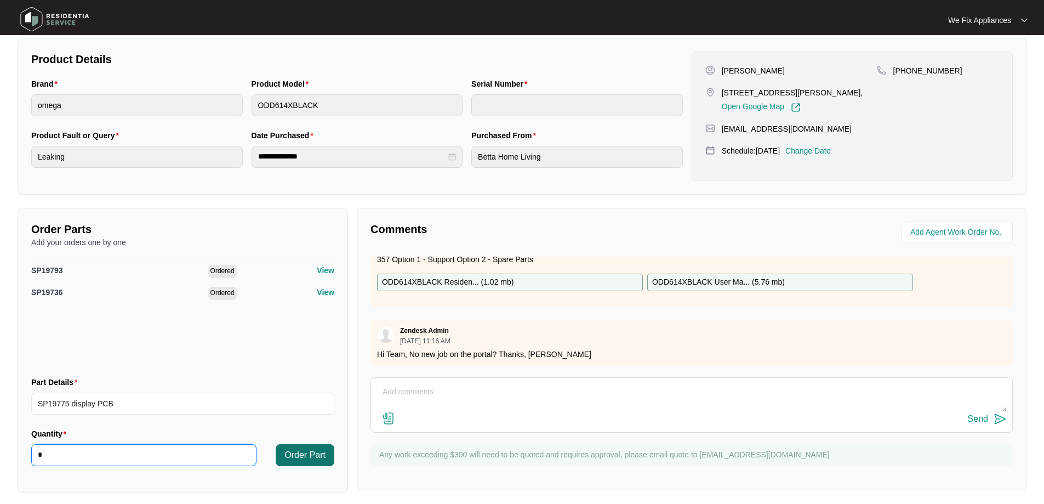
type input "*"
click at [309, 456] on span "Order Part" at bounding box center [305, 454] width 41 height 13
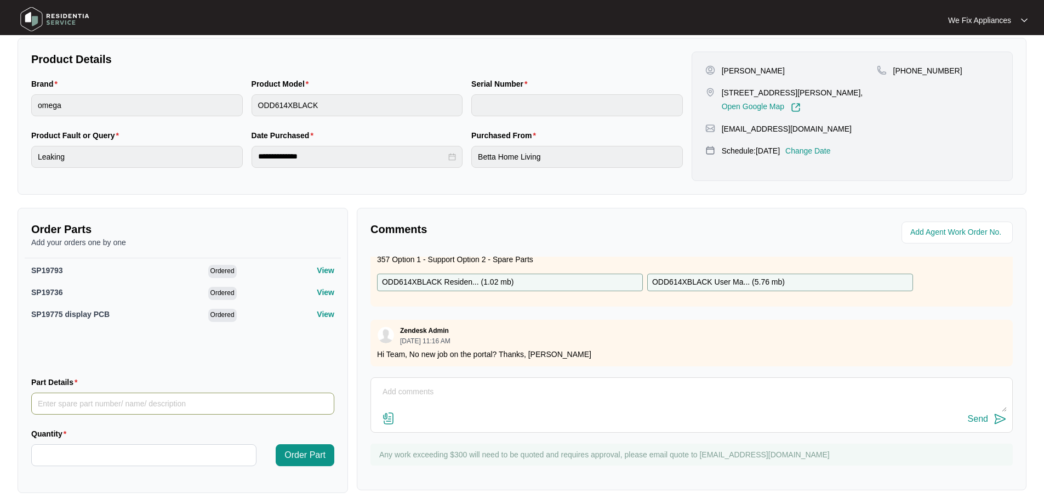
click at [103, 405] on input "Part Details" at bounding box center [182, 403] width 303 height 22
paste input "SP19762"
type input "SP19762"
click at [84, 453] on input "Quantity" at bounding box center [144, 455] width 224 height 21
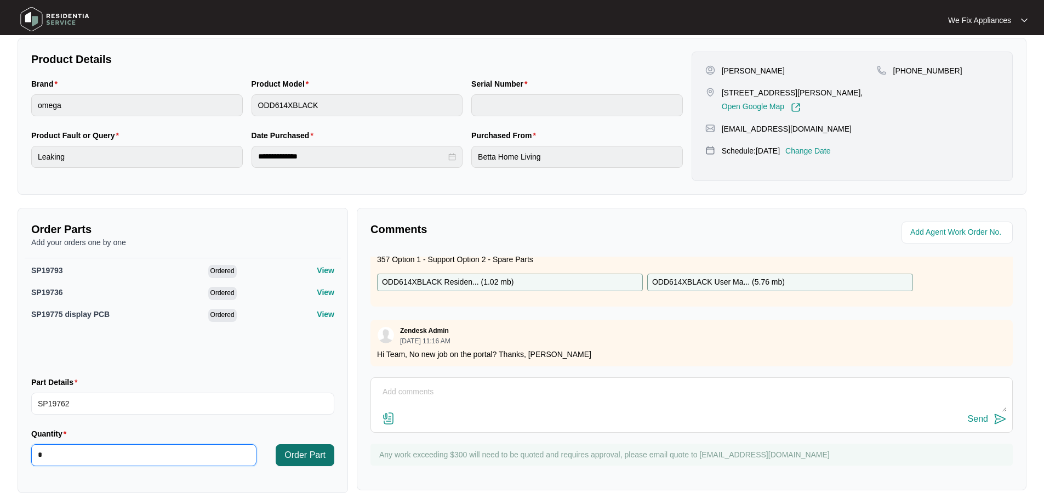
type input "*"
click at [299, 451] on span "Order Part" at bounding box center [305, 454] width 41 height 13
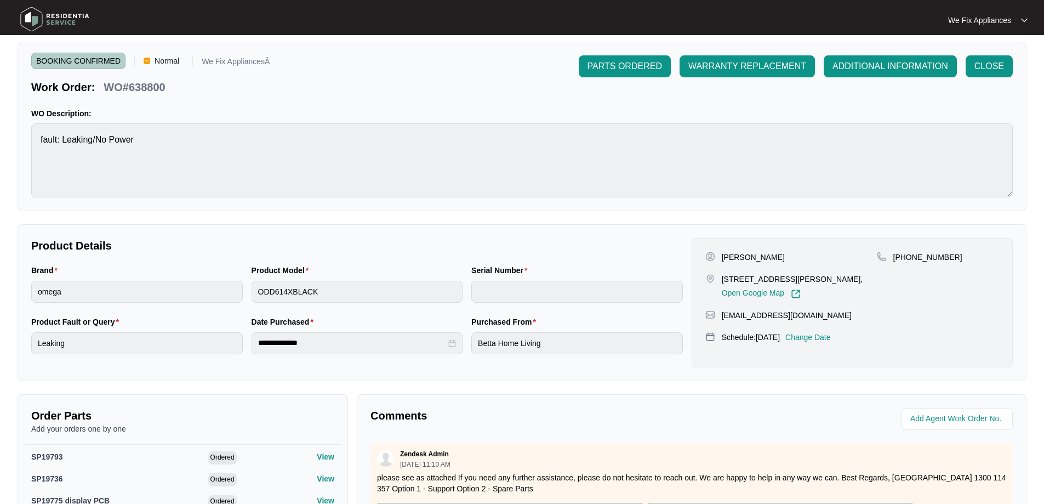
scroll to position [0, 0]
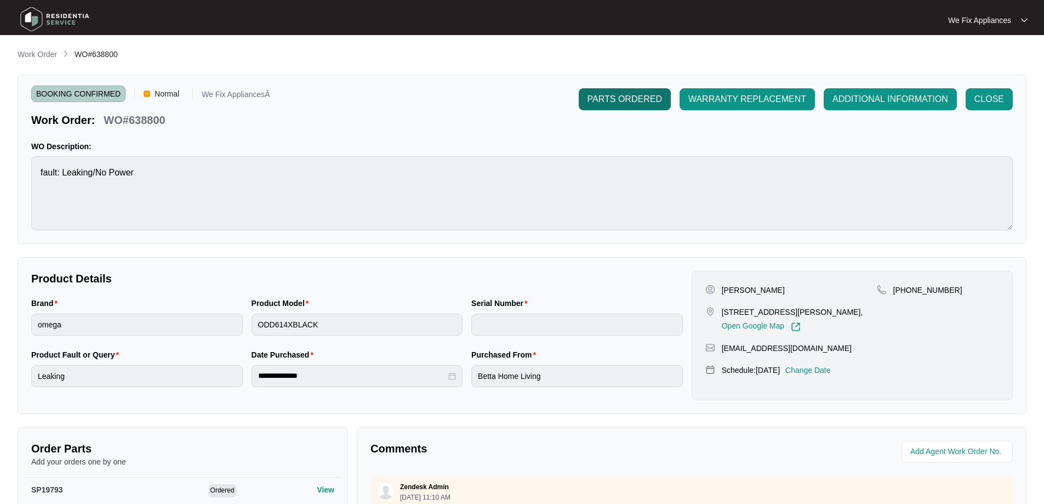
click at [613, 102] on span "PARTS ORDERED" at bounding box center [625, 99] width 75 height 13
click at [61, 13] on img at bounding box center [54, 19] width 77 height 33
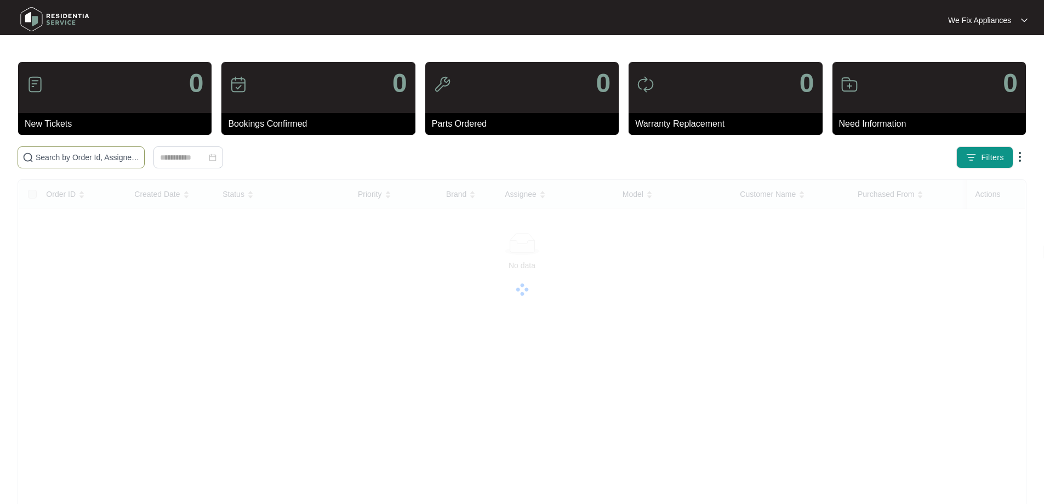
click at [66, 159] on input "text" at bounding box center [88, 157] width 104 height 12
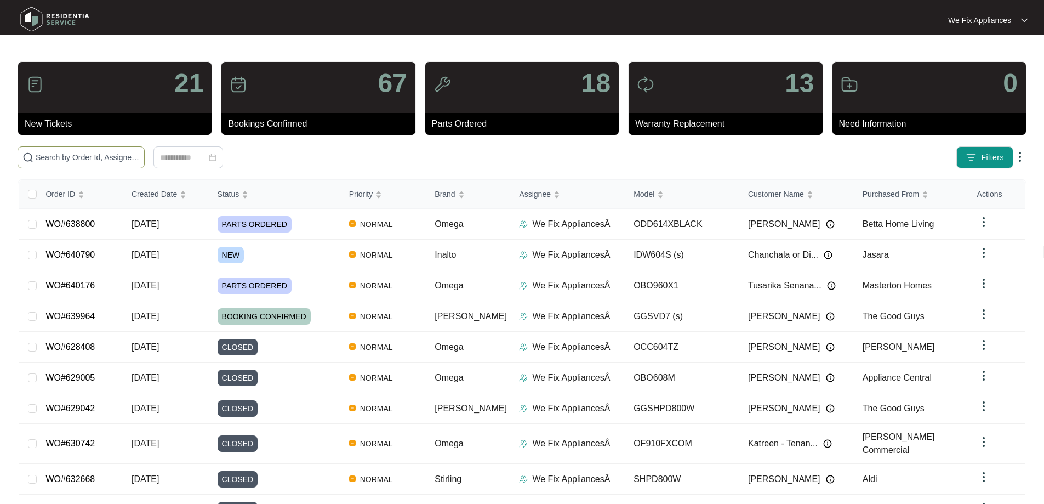
paste input "639273"
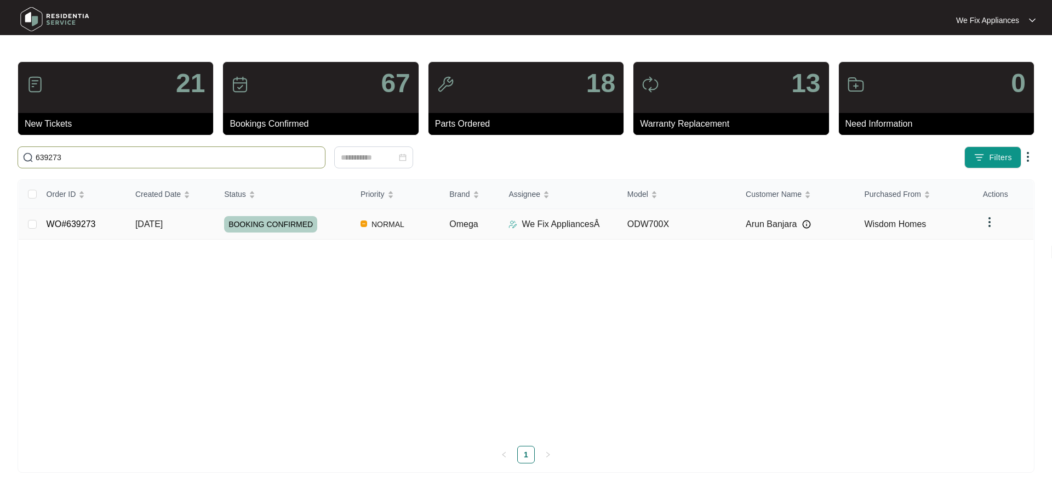
type input "639273"
click at [265, 224] on span "BOOKING CONFIRMED" at bounding box center [270, 224] width 93 height 16
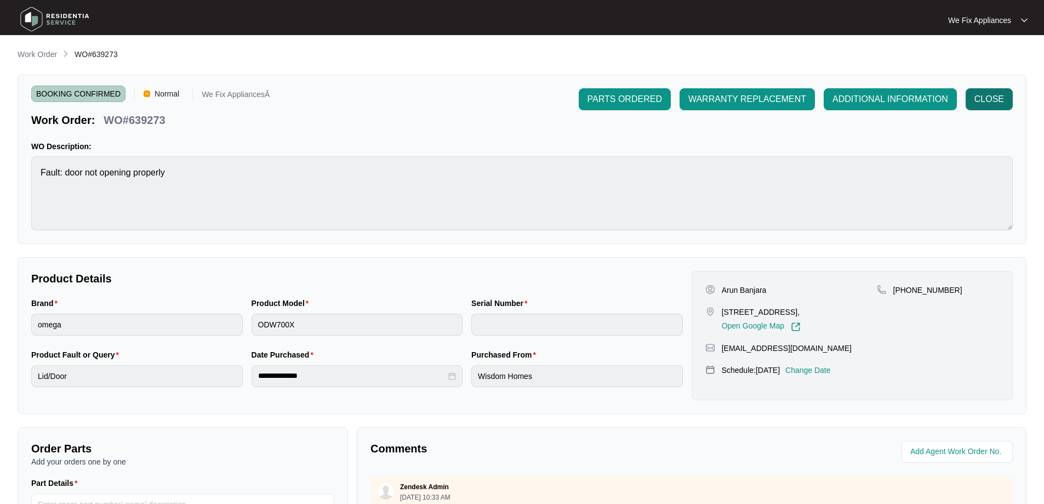
click at [986, 98] on span "CLOSE" at bounding box center [990, 99] width 30 height 13
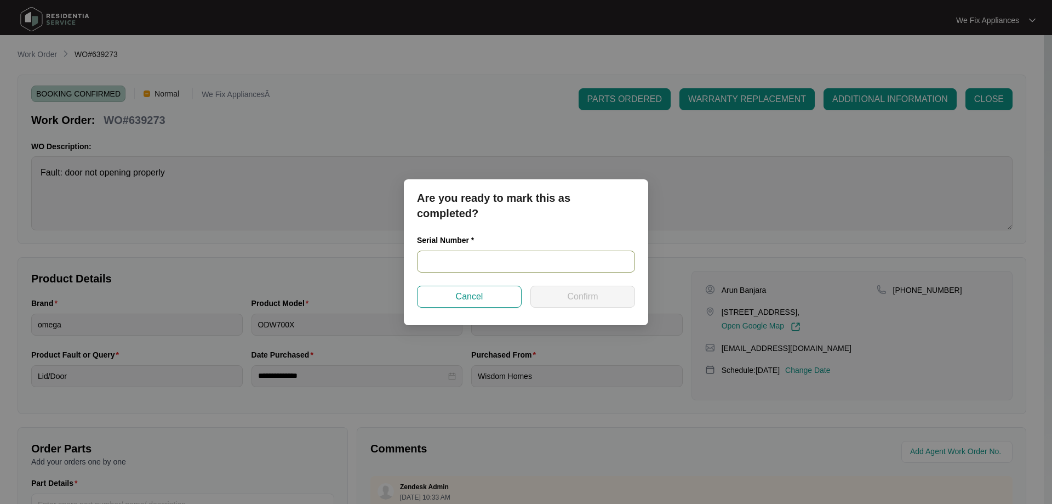
click at [476, 255] on input "text" at bounding box center [526, 262] width 218 height 22
paste input "24048697020100057"
type input "24048697020100057"
click at [561, 298] on button "Confirm" at bounding box center [583, 297] width 105 height 22
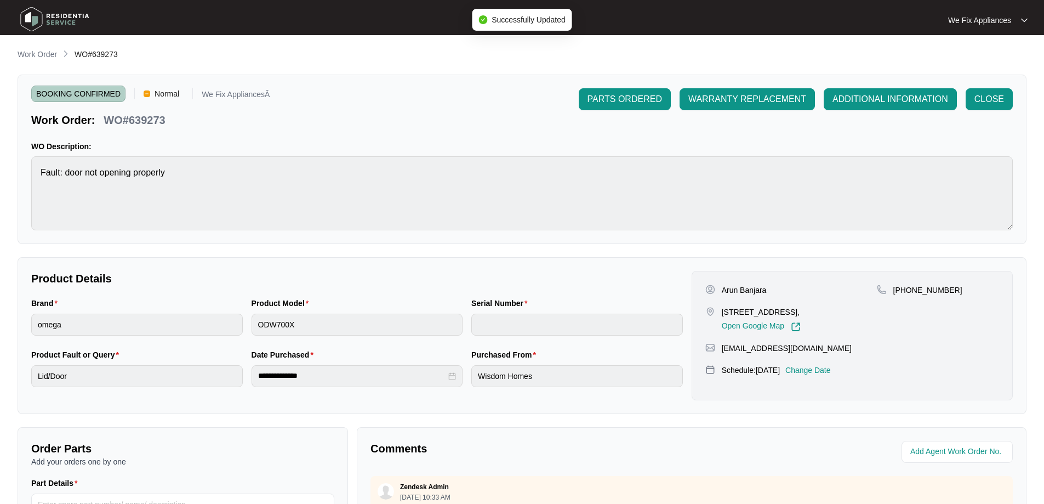
type input "24048697020100057"
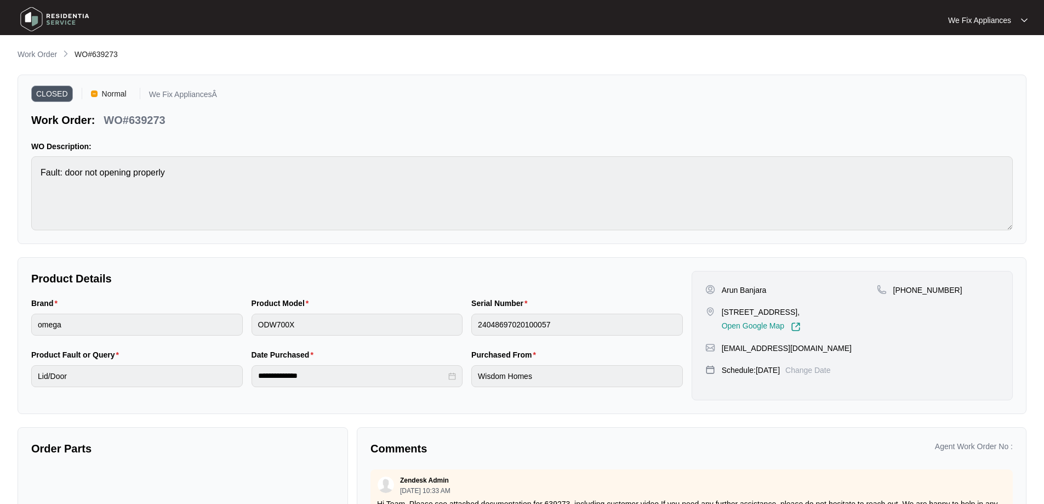
click at [59, 19] on img at bounding box center [54, 19] width 77 height 33
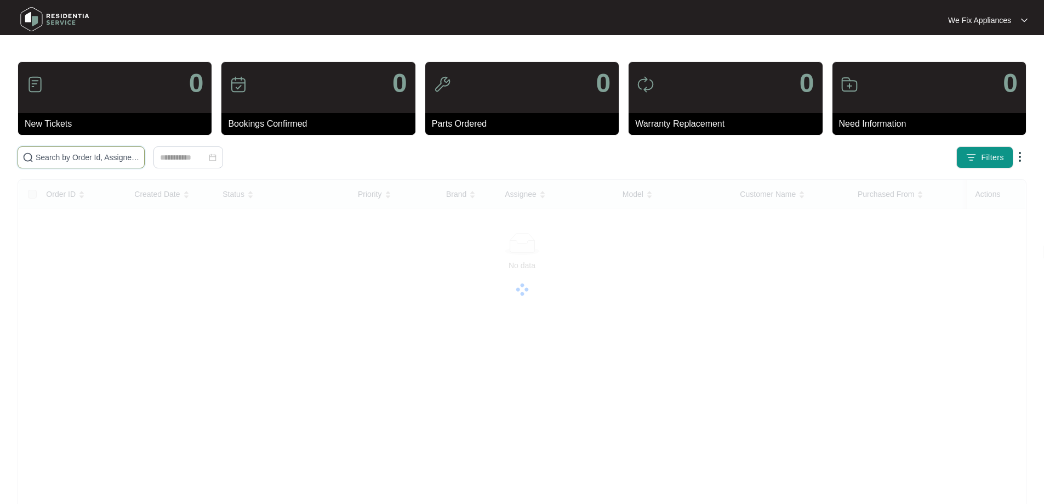
click at [96, 153] on input "text" at bounding box center [88, 157] width 104 height 12
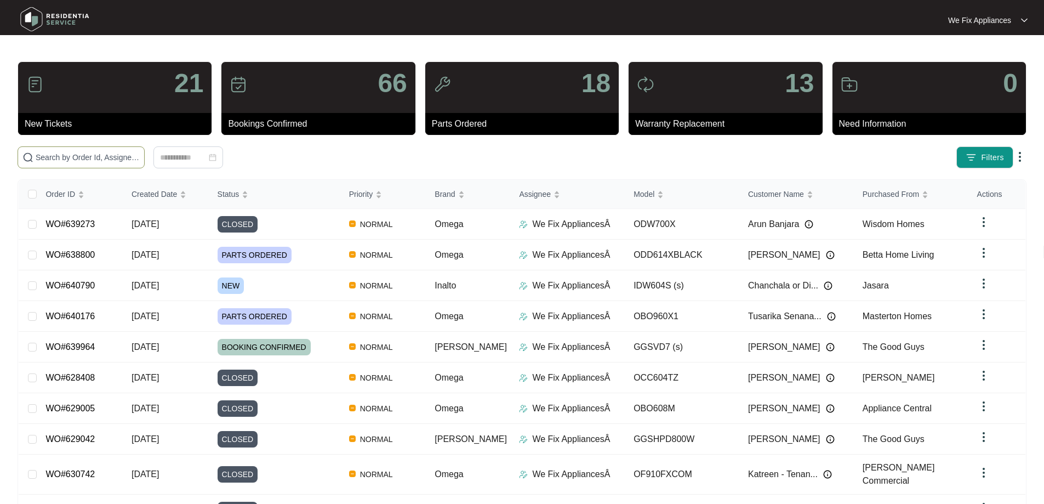
paste input "632393"
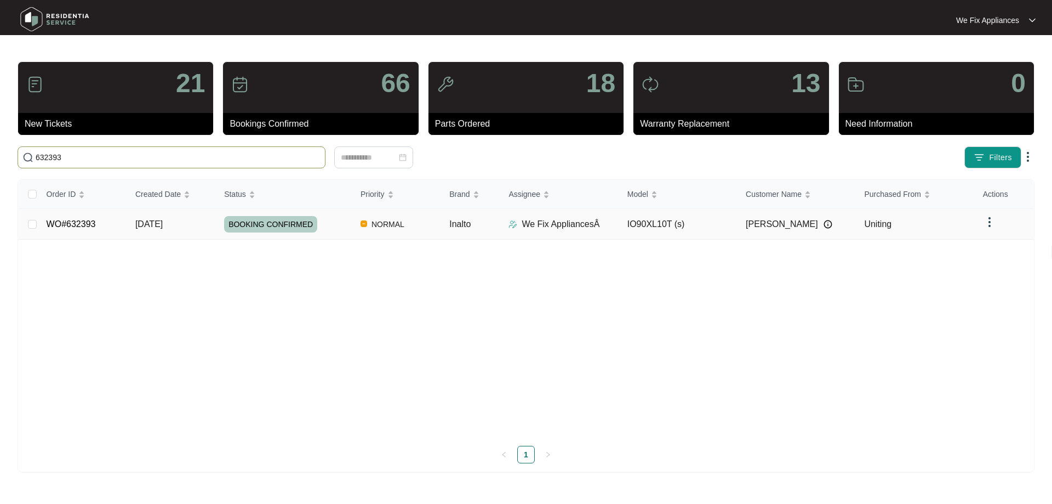
type input "632393"
click at [264, 228] on span "BOOKING CONFIRMED" at bounding box center [270, 224] width 93 height 16
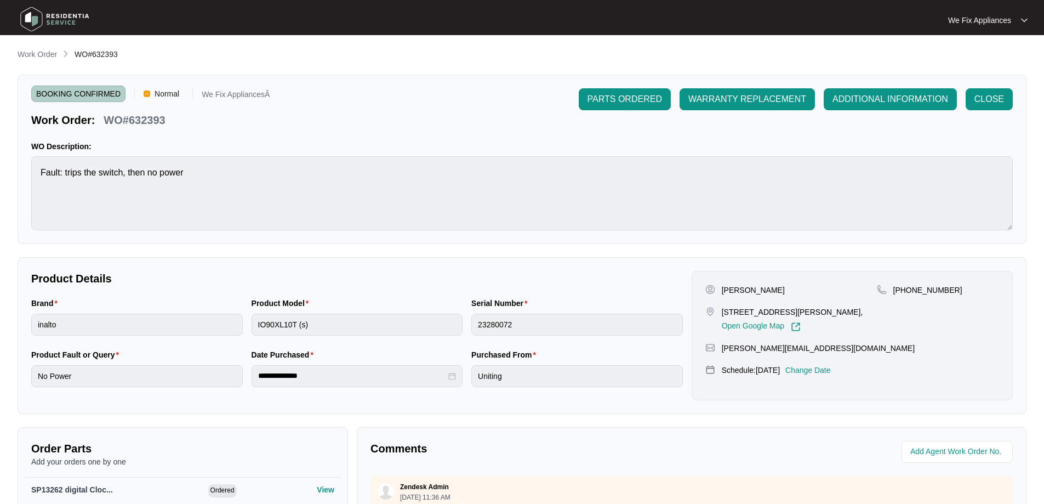
click at [990, 86] on div "BOOKING CONFIRMED Normal We Fix AppliancesÂ Work Order: WO#632393 PARTS ORDERED…" at bounding box center [522, 159] width 1009 height 169
click at [992, 98] on span "CLOSE" at bounding box center [990, 99] width 30 height 13
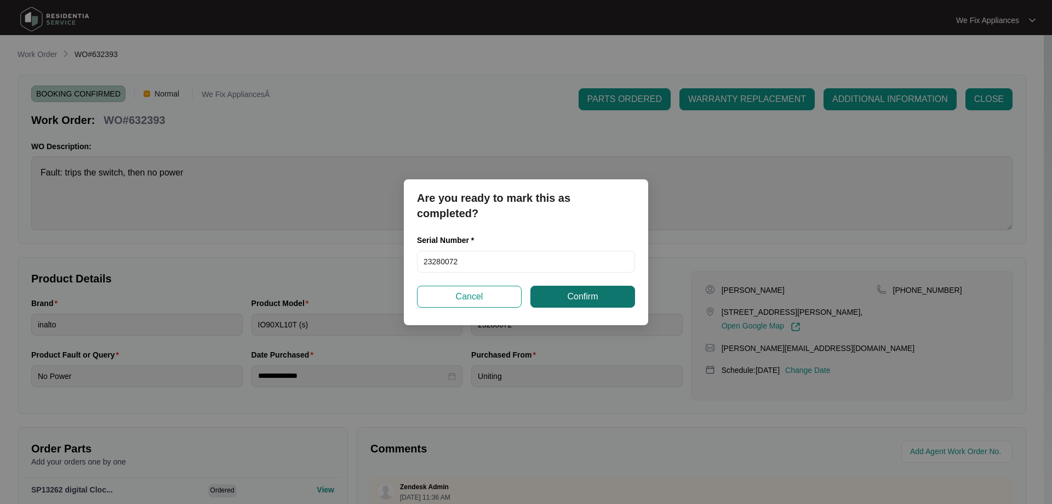
click at [584, 295] on span "Confirm" at bounding box center [582, 296] width 31 height 13
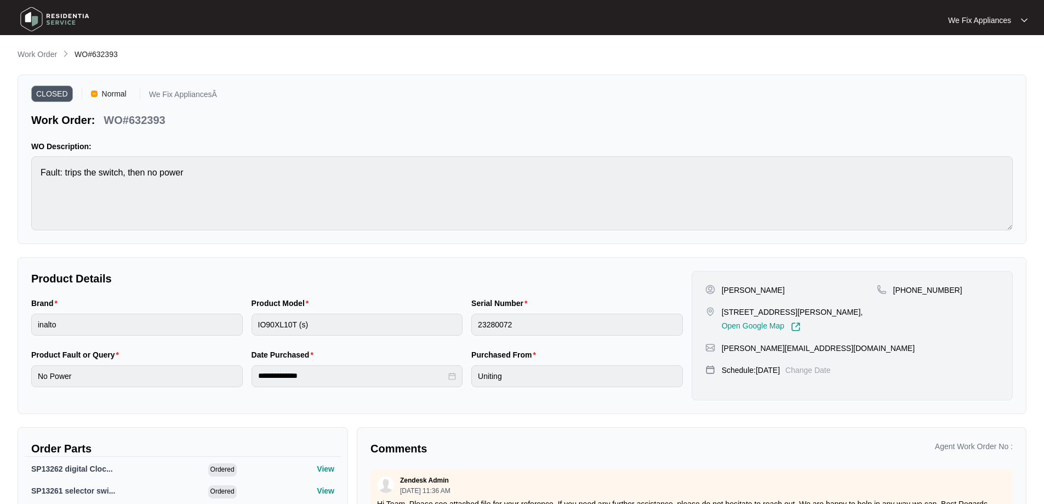
click at [65, 16] on img at bounding box center [54, 19] width 77 height 33
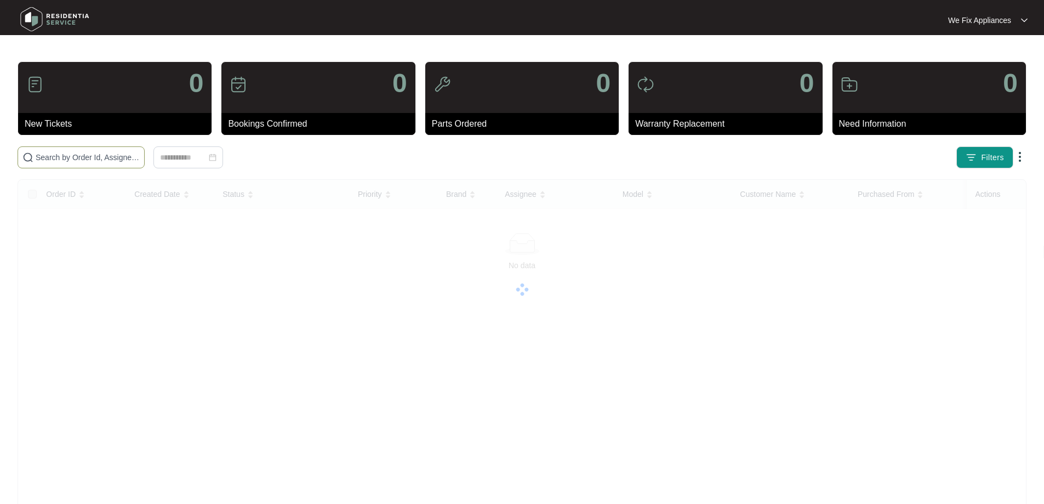
click at [74, 152] on input "text" at bounding box center [88, 157] width 104 height 12
paste input "638374"
type input "638374"
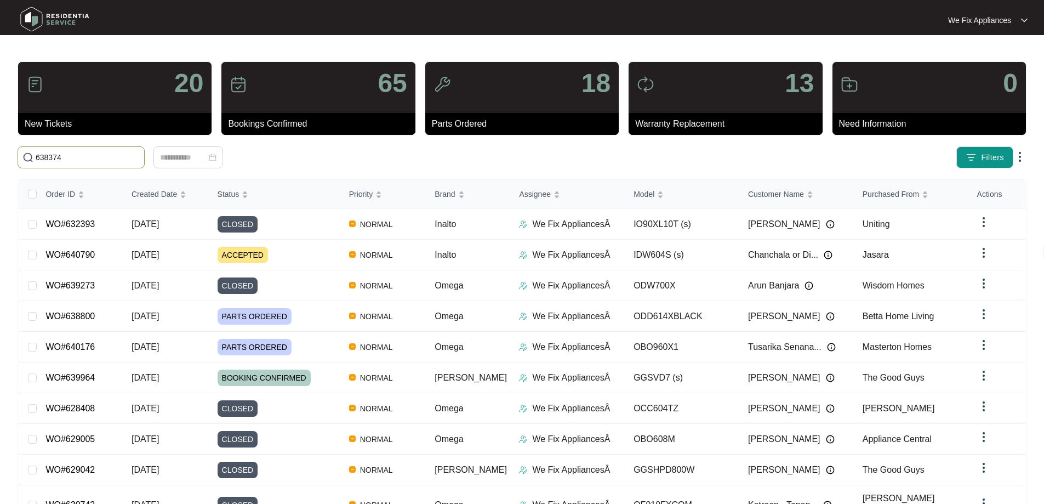
drag, startPoint x: 164, startPoint y: 159, endPoint x: 0, endPoint y: 157, distance: 164.5
click at [0, 157] on main "20 New Tickets 65 Bookings Confirmed 18 Parts Ordered 13 Warranty Replacement 0…" at bounding box center [522, 289] width 1044 height 578
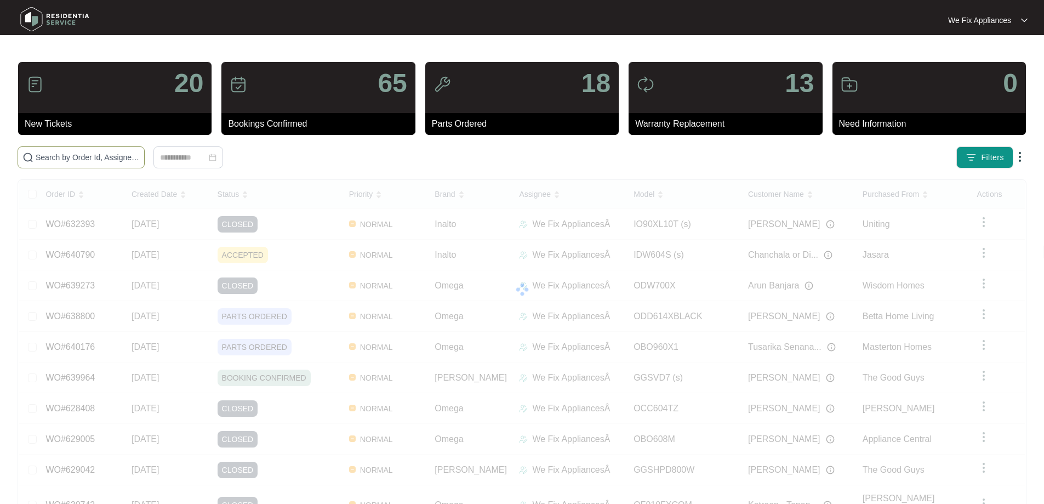
paste input "638374"
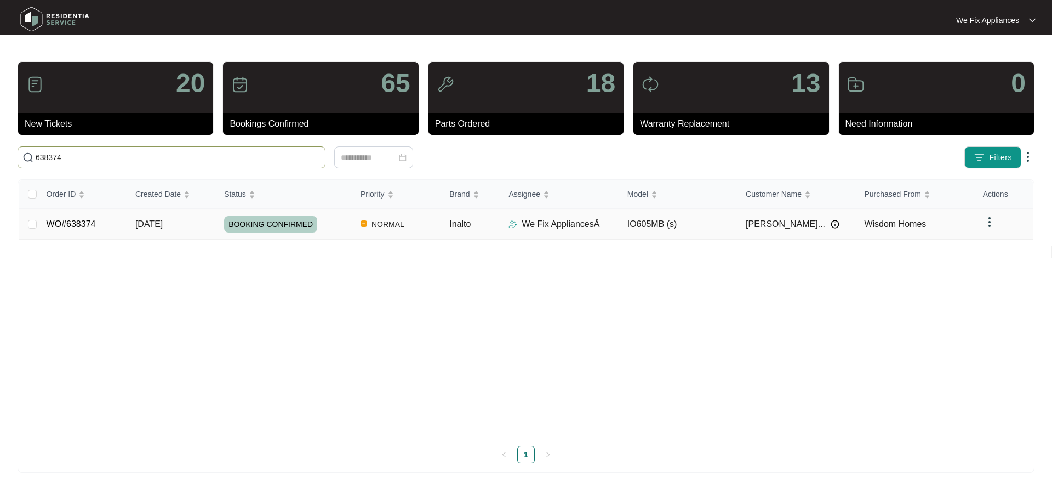
type input "638374"
click at [270, 228] on span "BOOKING CONFIRMED" at bounding box center [270, 224] width 93 height 16
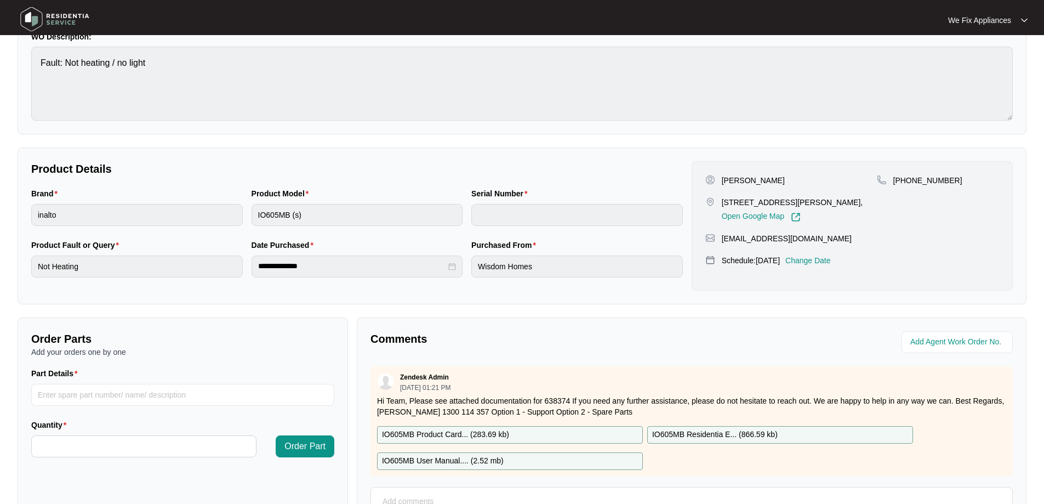
scroll to position [55, 0]
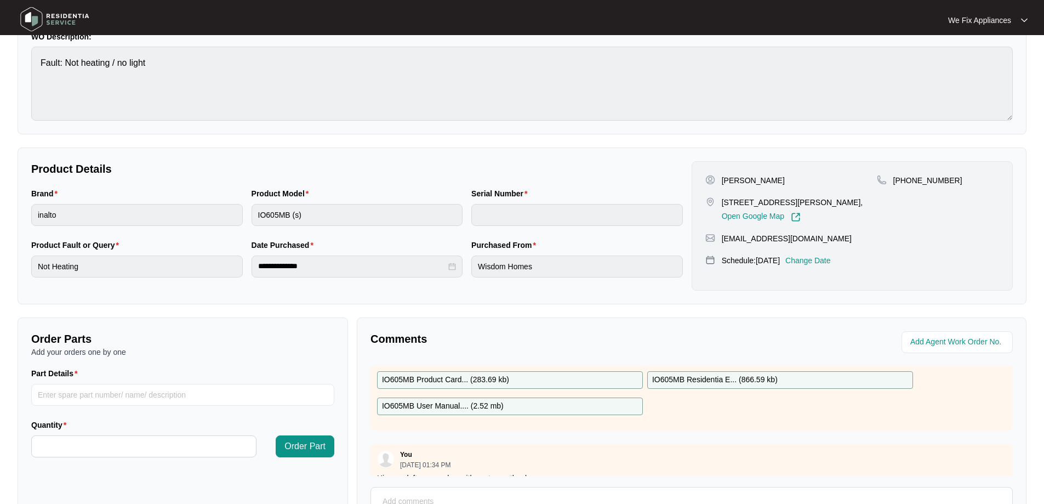
click at [722, 378] on p "IO605MB Residentia E... ( 866.59 kb )" at bounding box center [715, 380] width 126 height 12
click at [105, 397] on input "Part Details" at bounding box center [182, 395] width 303 height 22
paste input "SP11780"
type input "SP11780 grill element"
type input "*"
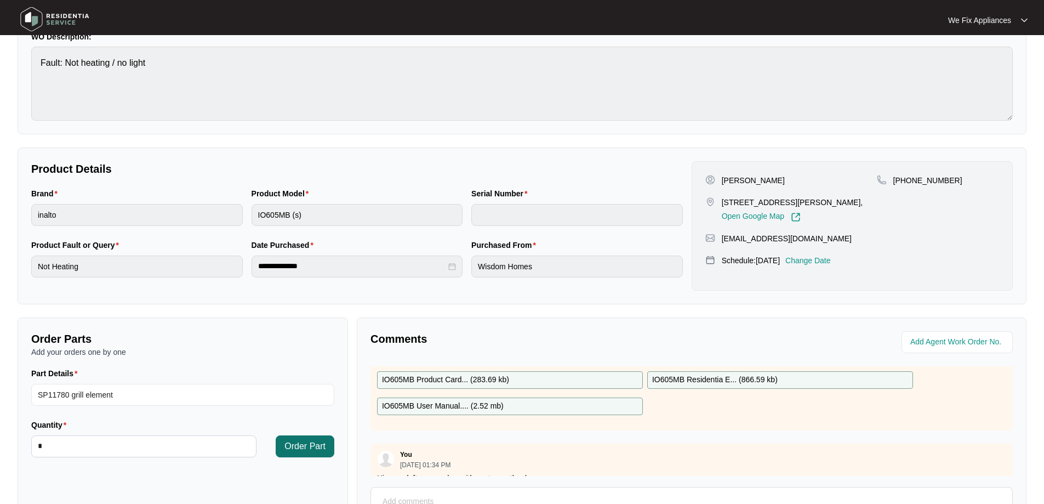
click at [311, 440] on span "Order Part" at bounding box center [305, 446] width 41 height 13
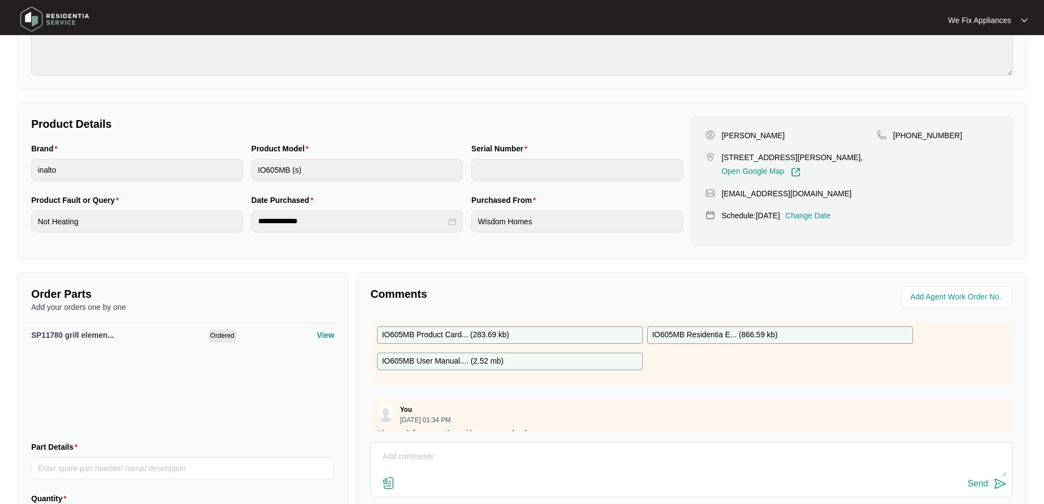
scroll to position [164, 0]
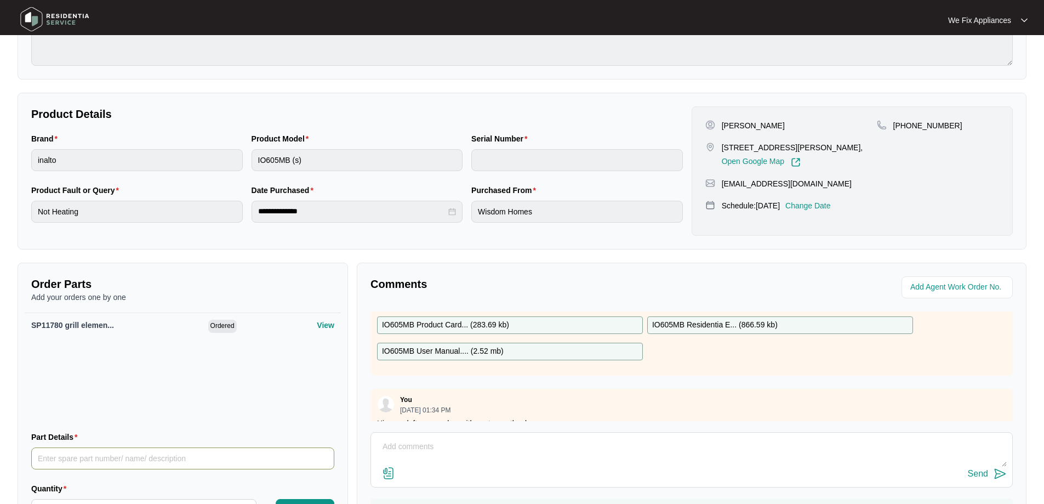
click at [111, 453] on input "Part Details" at bounding box center [182, 458] width 303 height 22
paste input "SP10027"
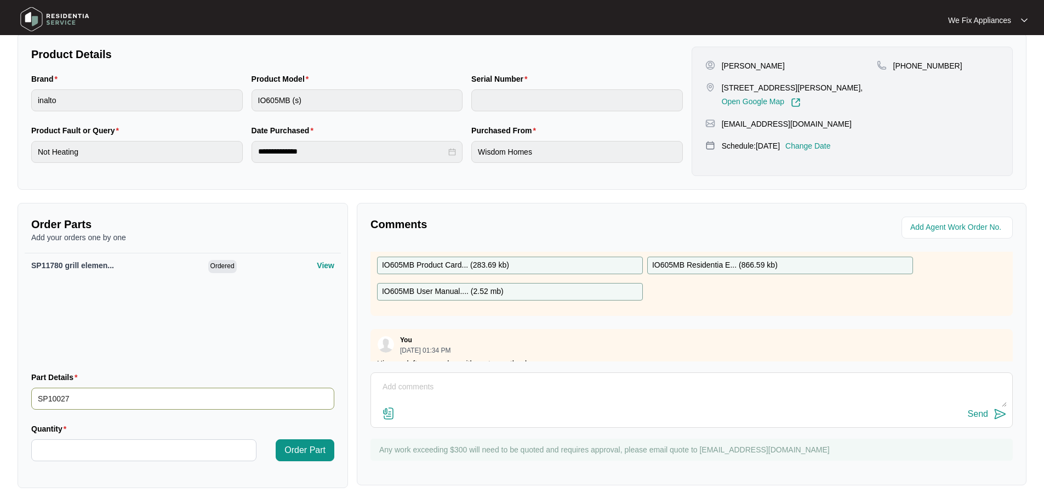
scroll to position [226, 0]
type input "SP10027"
click at [104, 447] on input "Quantity" at bounding box center [144, 448] width 224 height 21
type input "*"
click at [308, 452] on span "Order Part" at bounding box center [305, 448] width 41 height 13
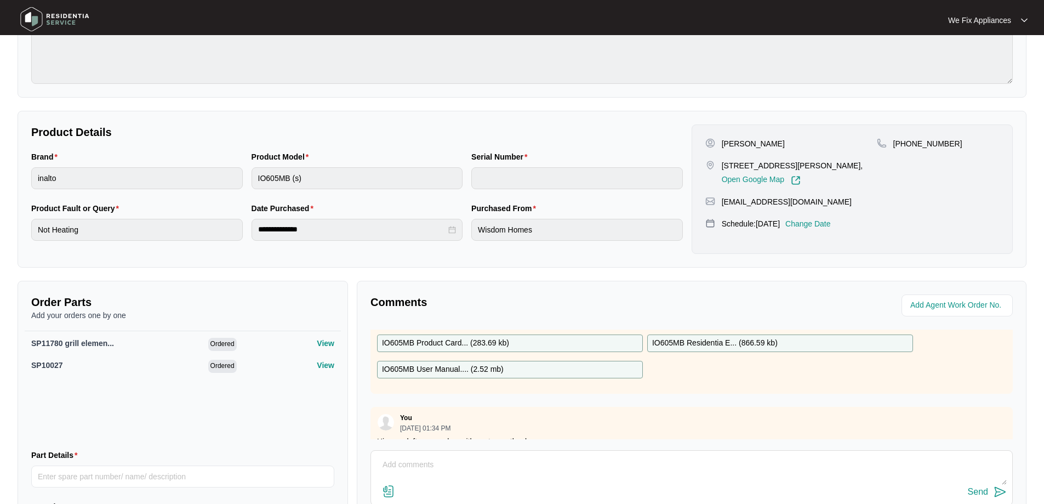
scroll to position [164, 0]
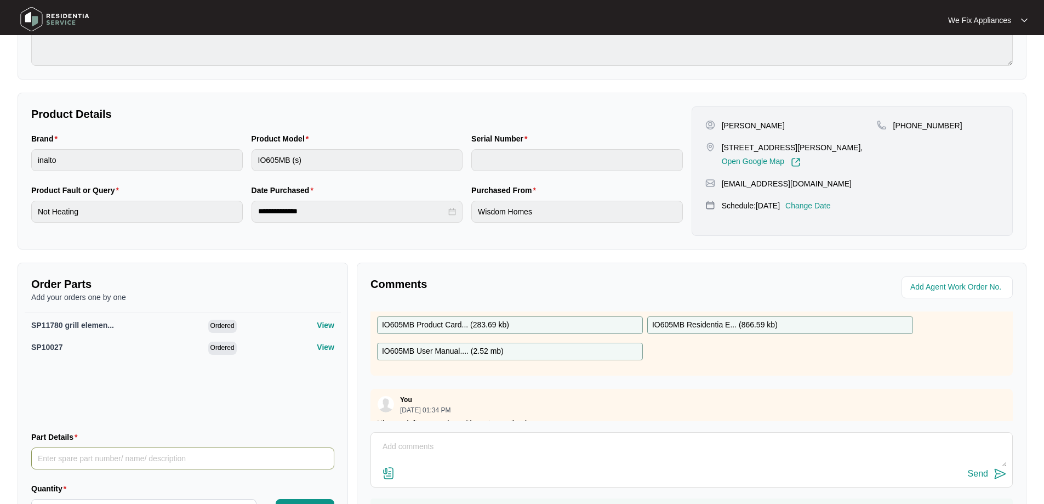
click at [89, 462] on input "Part Details" at bounding box center [182, 458] width 303 height 22
paste input "SP10029"
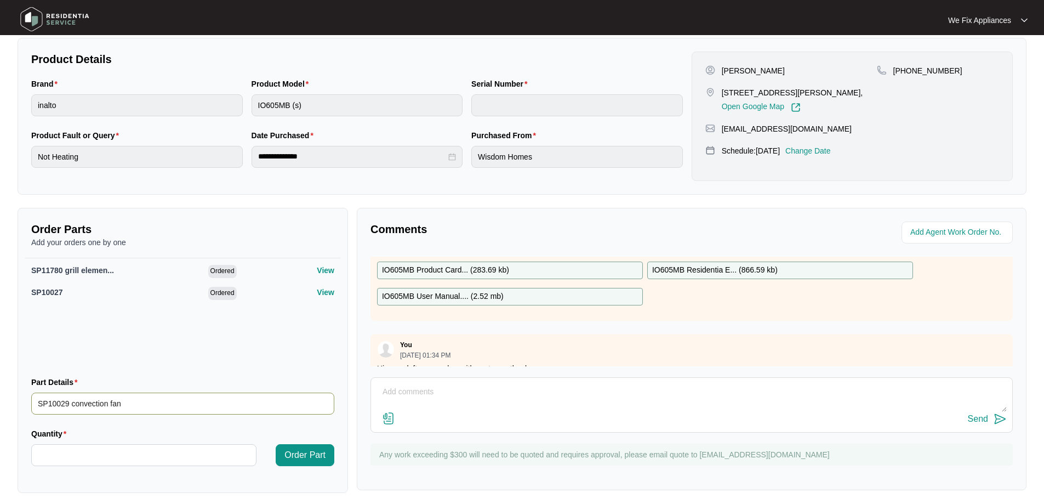
type input "SP10029 convection fan"
type input "*"
click at [299, 447] on button "Order Part" at bounding box center [305, 455] width 59 height 22
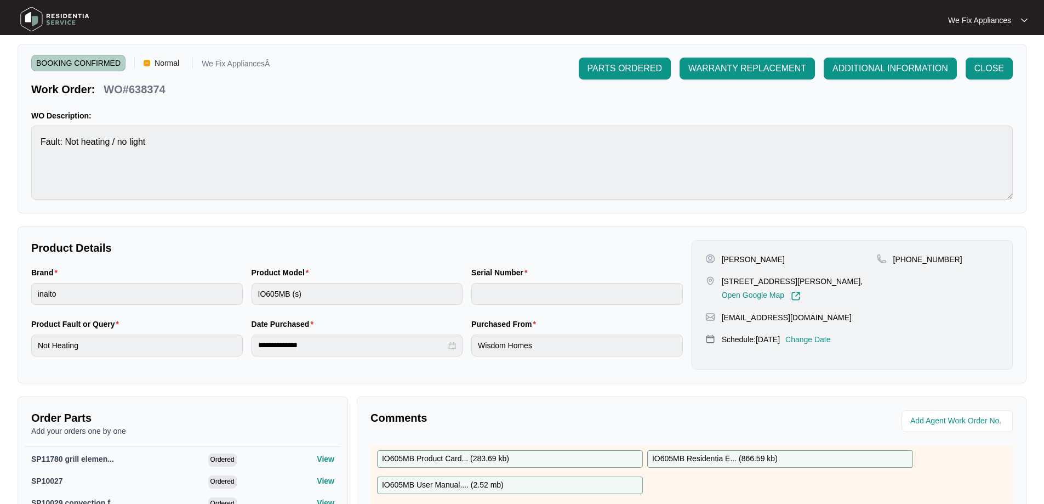
scroll to position [0, 0]
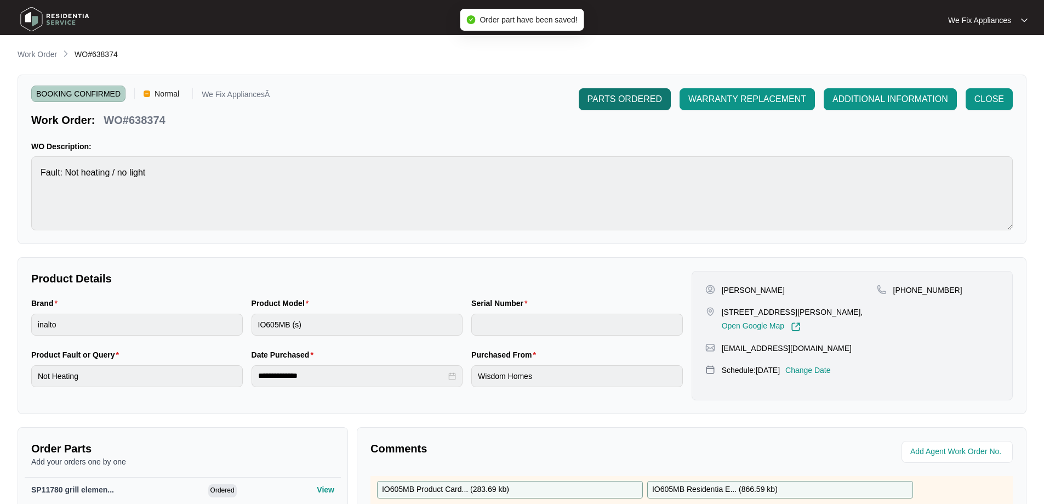
click at [609, 100] on span "PARTS ORDERED" at bounding box center [625, 99] width 75 height 13
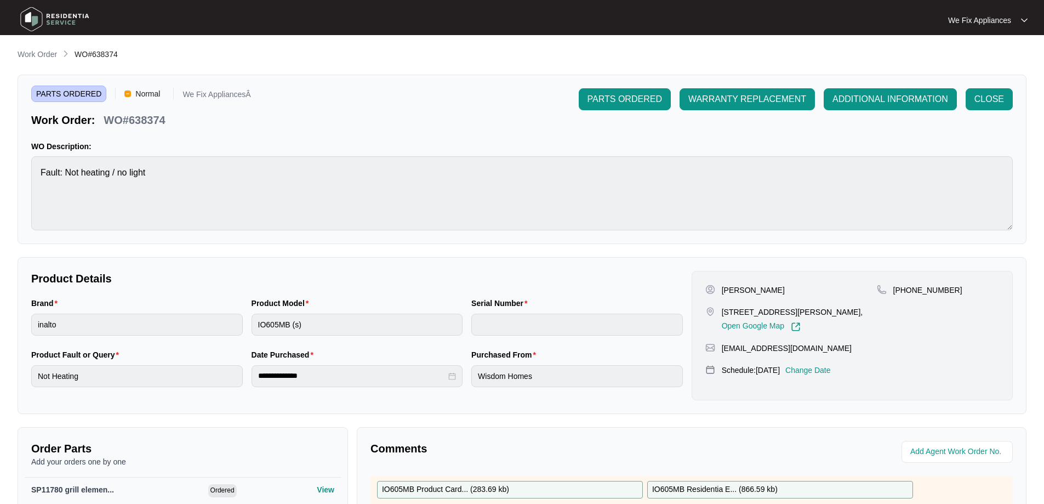
click at [57, 22] on img at bounding box center [54, 19] width 77 height 33
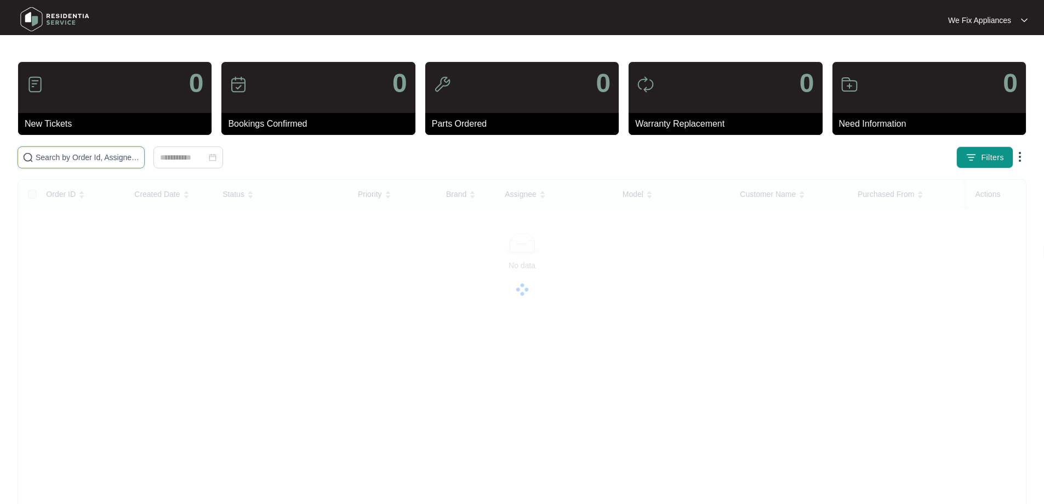
click at [140, 160] on input "text" at bounding box center [88, 157] width 104 height 12
paste input "631051"
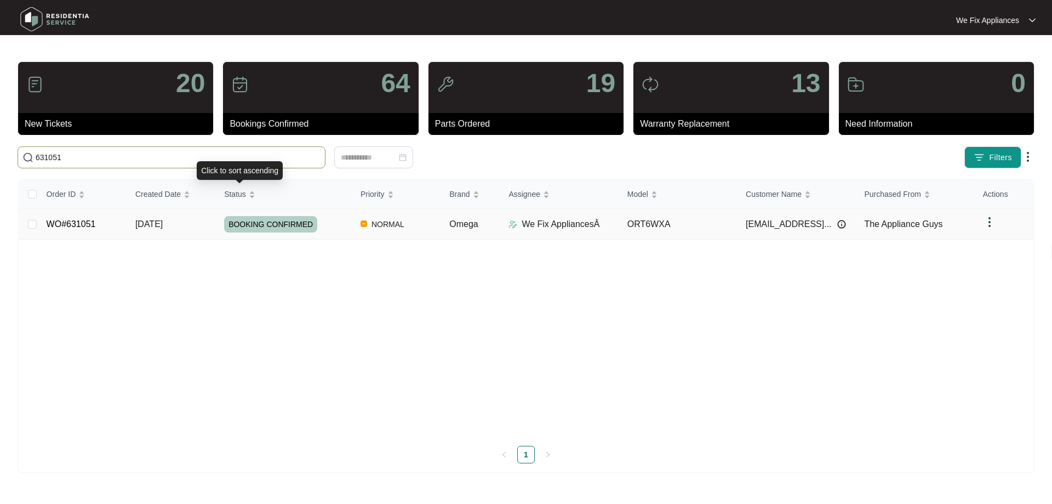
type input "631051"
click at [266, 221] on span "BOOKING CONFIRMED" at bounding box center [270, 224] width 93 height 16
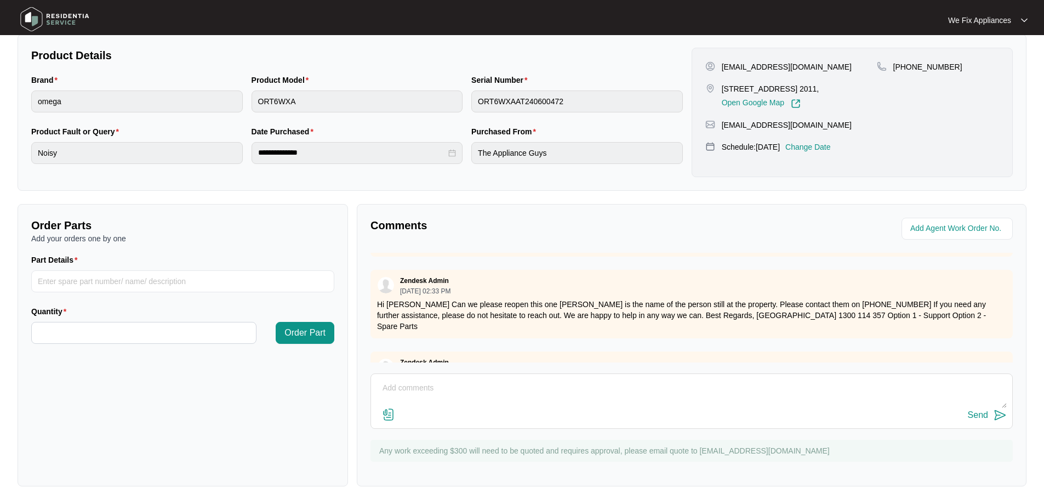
scroll to position [690, 0]
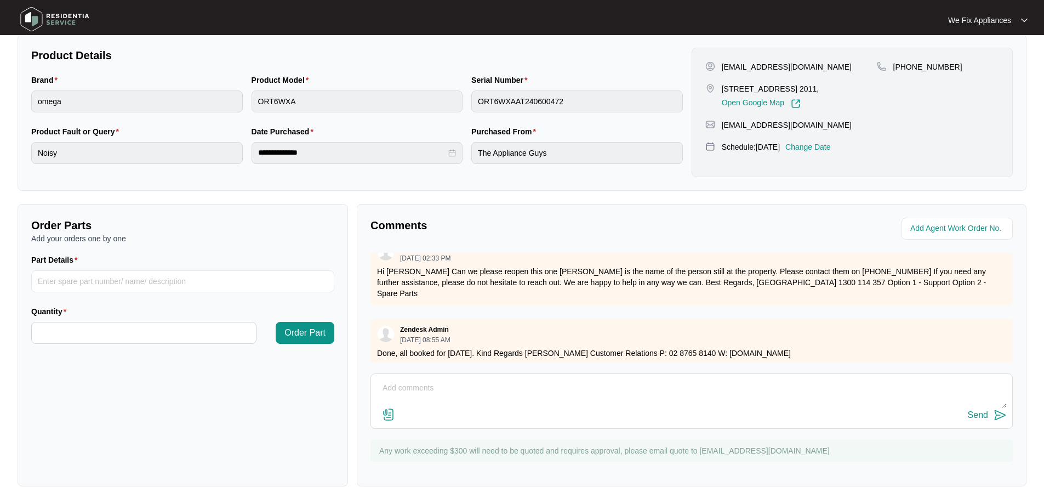
click at [452, 388] on textarea at bounding box center [692, 393] width 630 height 29
type textarea "customer cancelled todays service and could not make the schedule. will call ba…"
click at [977, 414] on div "Send" at bounding box center [978, 415] width 20 height 10
click at [23, 21] on img at bounding box center [54, 19] width 77 height 33
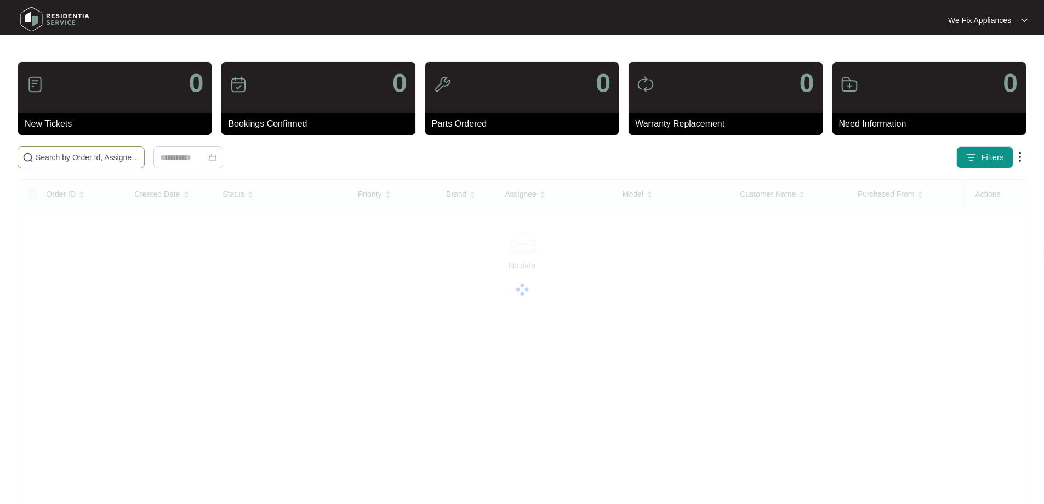
click at [59, 155] on input "text" at bounding box center [88, 157] width 104 height 12
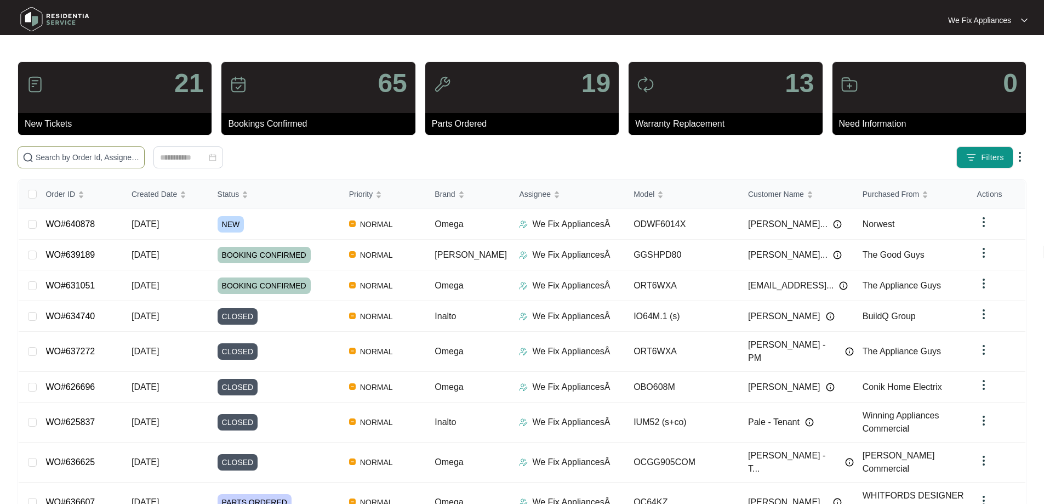
paste input "636754"
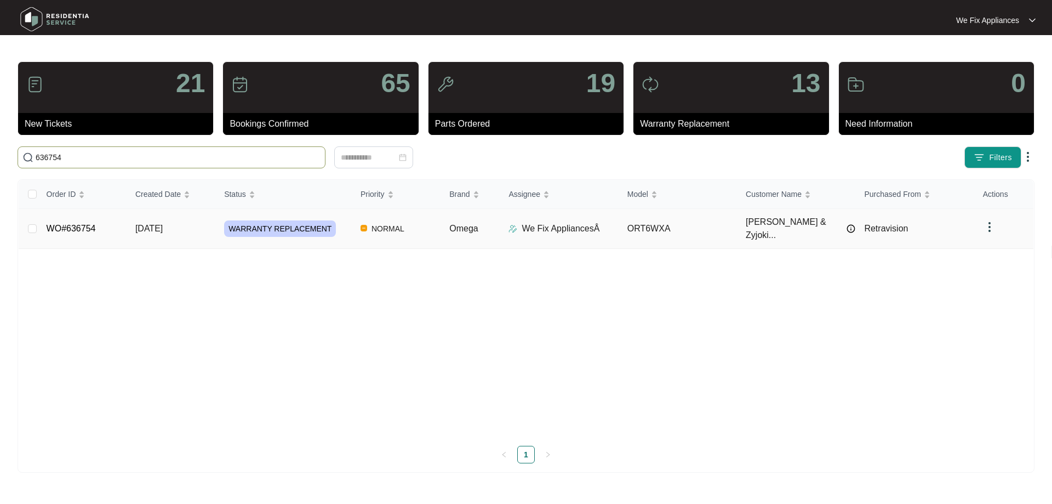
type input "636754"
click at [289, 223] on span "WARRANTY REPLACEMENT" at bounding box center [280, 228] width 112 height 16
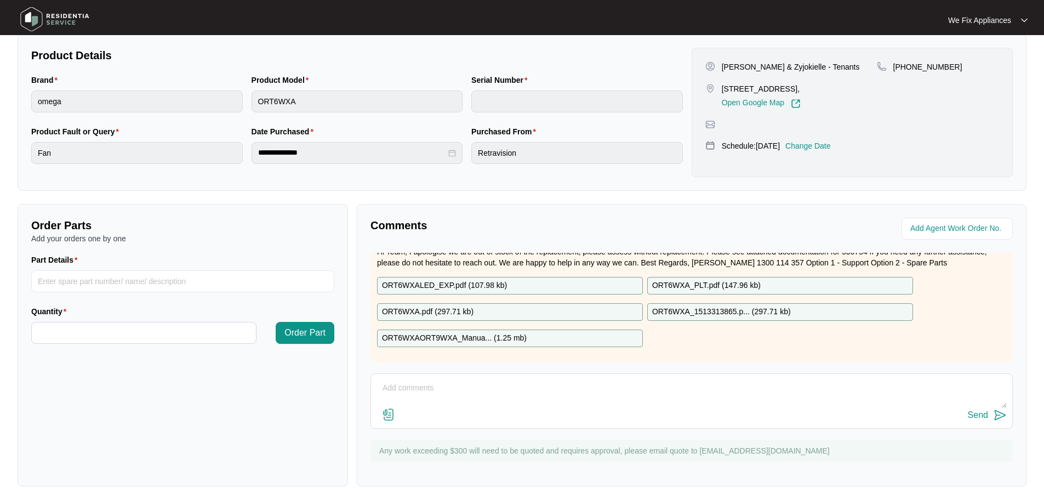
scroll to position [55, 0]
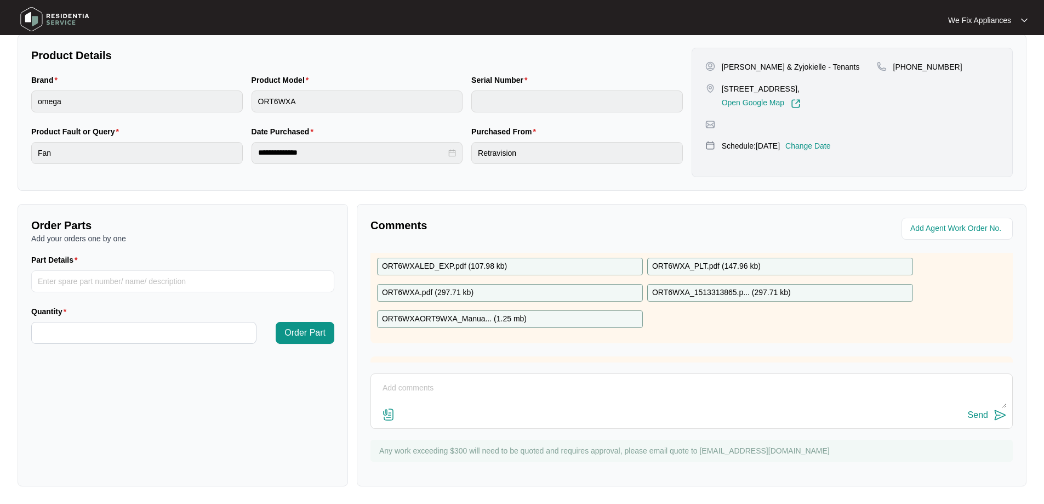
click at [457, 268] on p "ORT6WXALED_EXP.pdf ( 107.98 kb )" at bounding box center [444, 266] width 125 height 12
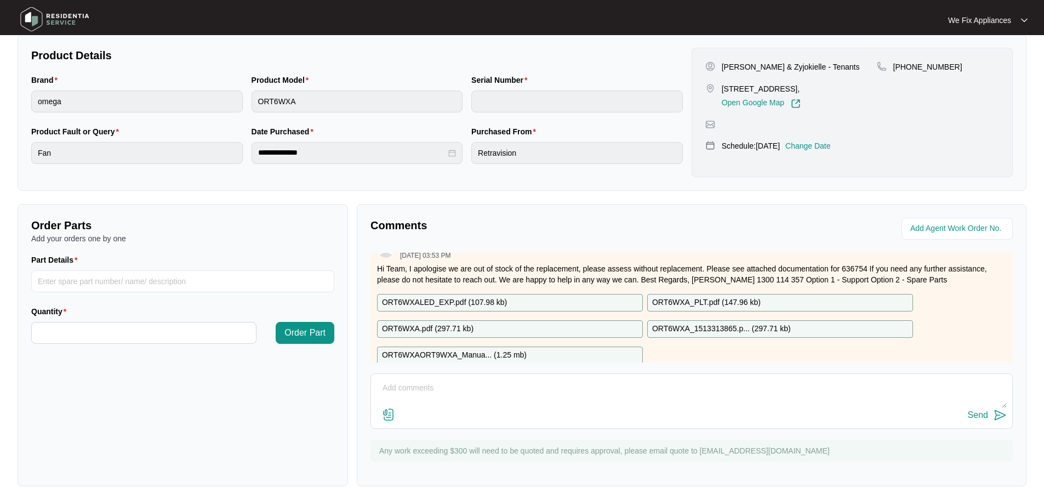
scroll to position [0, 0]
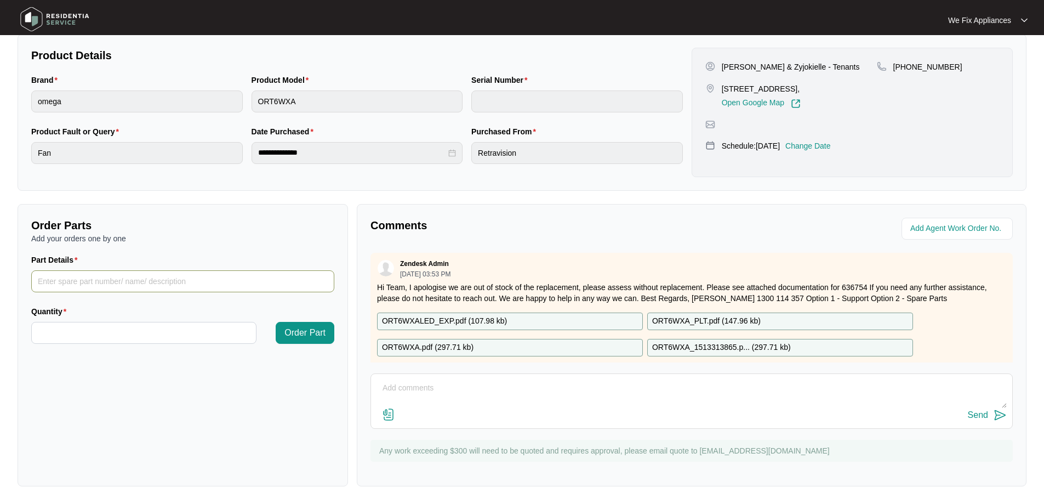
click at [104, 281] on input "Part Details" at bounding box center [182, 281] width 303 height 22
paste input "12001010300042"
type input "12001010300042"
click at [116, 328] on input "Quantity" at bounding box center [144, 332] width 224 height 21
type input "*"
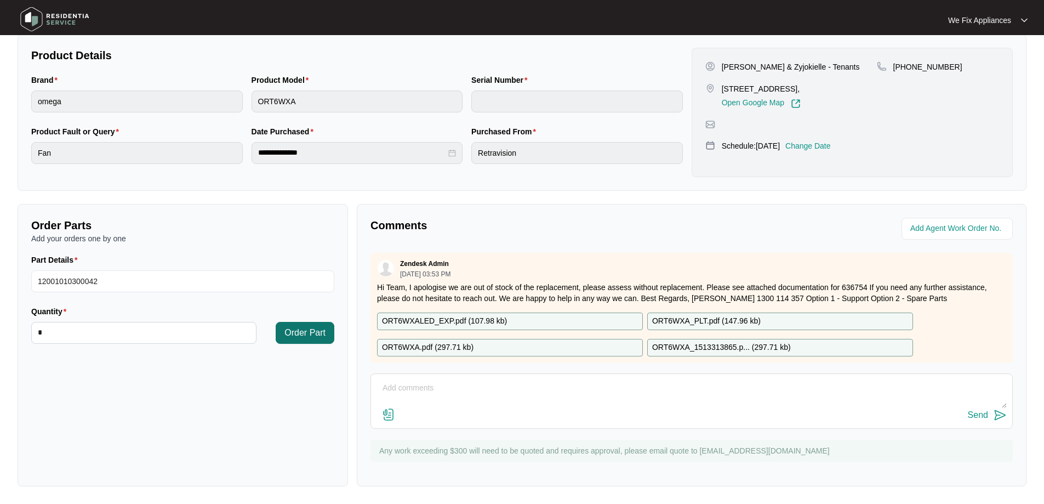
click at [305, 336] on span "Order Part" at bounding box center [305, 332] width 41 height 13
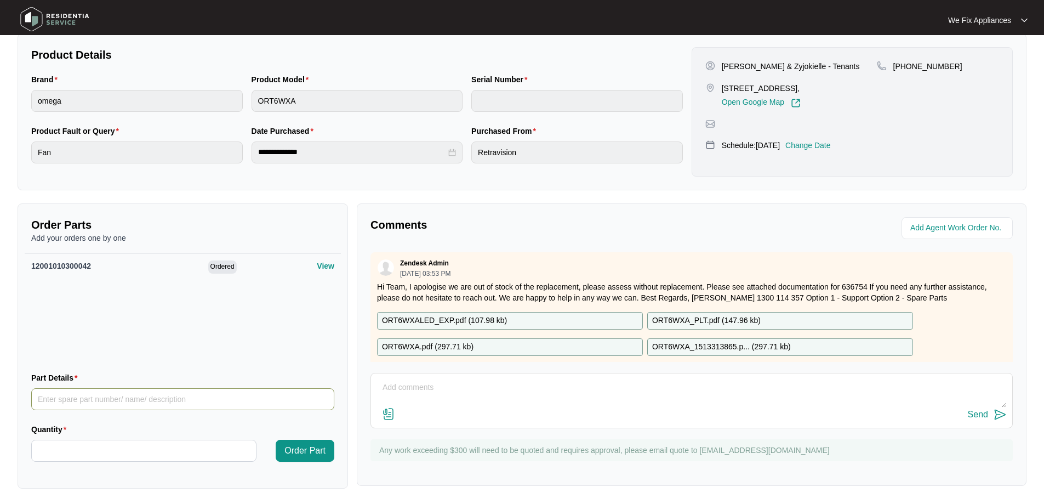
click at [135, 399] on input "Part Details" at bounding box center [182, 399] width 303 height 22
paste input "12001010300043"
type input "12001010300043"
click at [104, 448] on input "Quantity" at bounding box center [144, 450] width 224 height 21
type input "*"
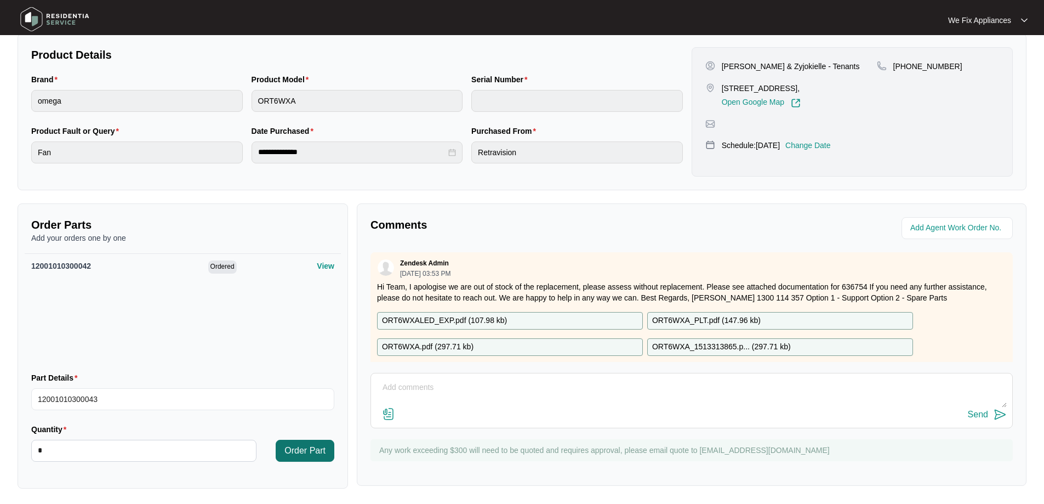
click at [309, 447] on span "Order Part" at bounding box center [305, 450] width 41 height 13
click at [129, 393] on input "Part Details" at bounding box center [182, 399] width 303 height 22
paste input "1400200164"
type input "1400200164"
click at [89, 459] on input "Quantity" at bounding box center [144, 450] width 224 height 21
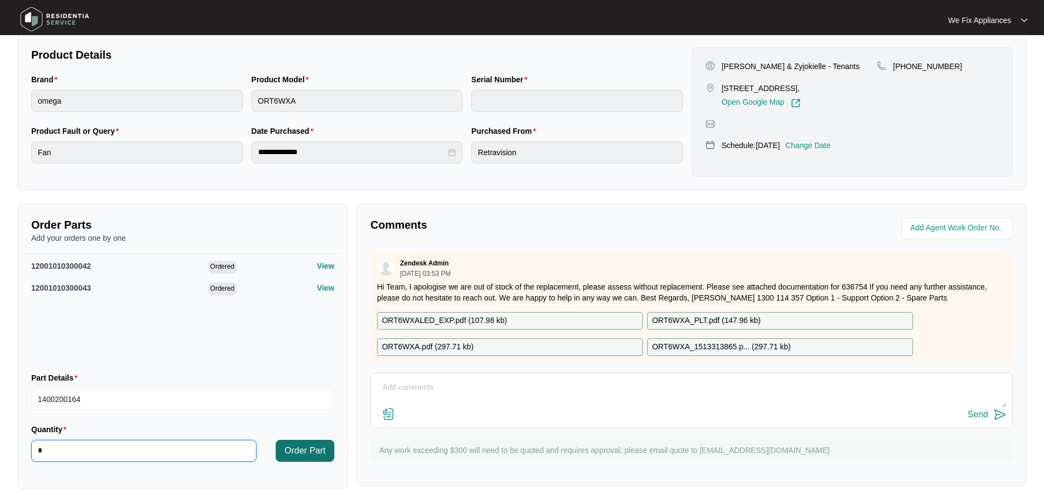
type input "*"
click at [309, 451] on span "Order Part" at bounding box center [305, 450] width 41 height 13
click at [121, 396] on input "Part Details" at bounding box center [182, 399] width 303 height 22
paste input "1400200165"
type input "1400200165"
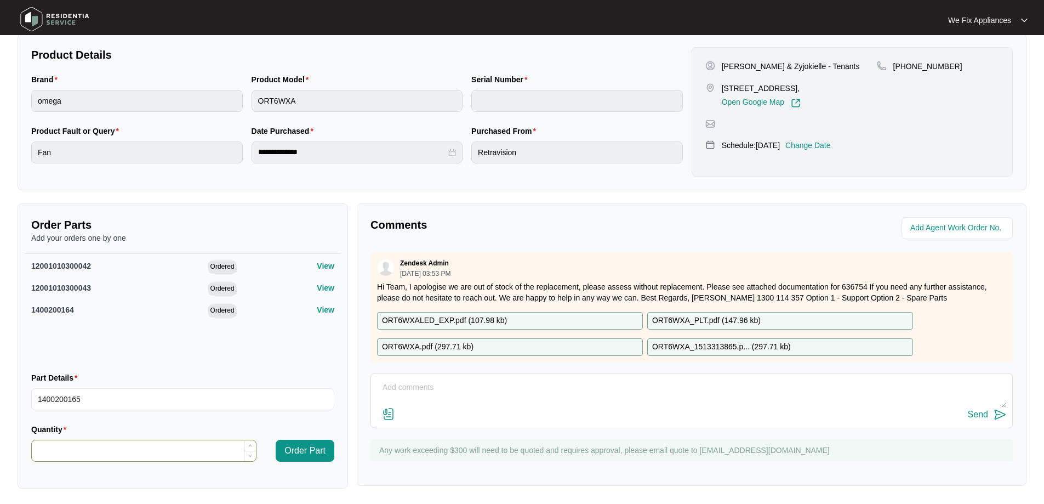
click at [130, 449] on input "Quantity" at bounding box center [144, 450] width 224 height 21
type input "*"
click at [320, 450] on span "Order Part" at bounding box center [305, 450] width 41 height 13
click at [127, 400] on input "Part Details" at bounding box center [182, 399] width 303 height 22
paste input "1400500414"
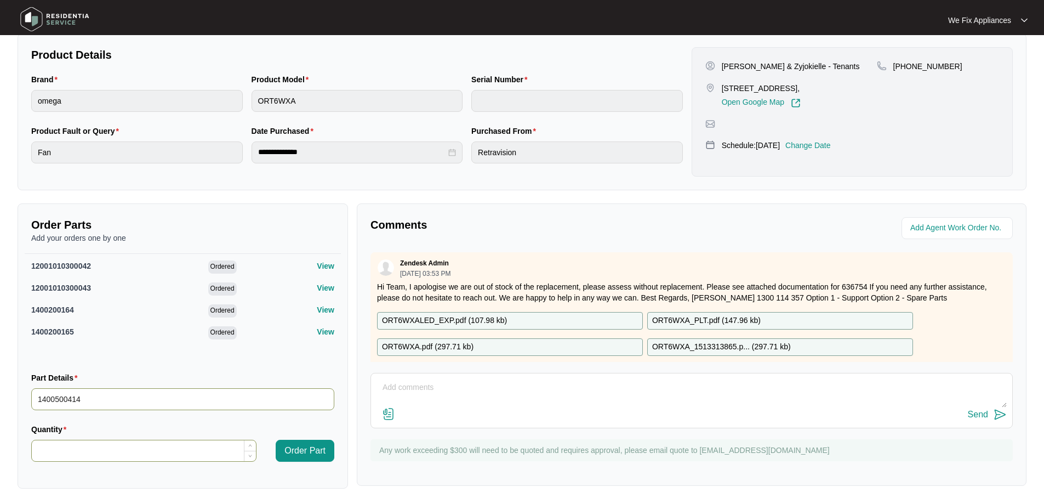
type input "1400500414"
click at [102, 452] on input "Quantity" at bounding box center [144, 450] width 224 height 21
type input "*"
click at [309, 453] on span "Order Part" at bounding box center [305, 450] width 41 height 13
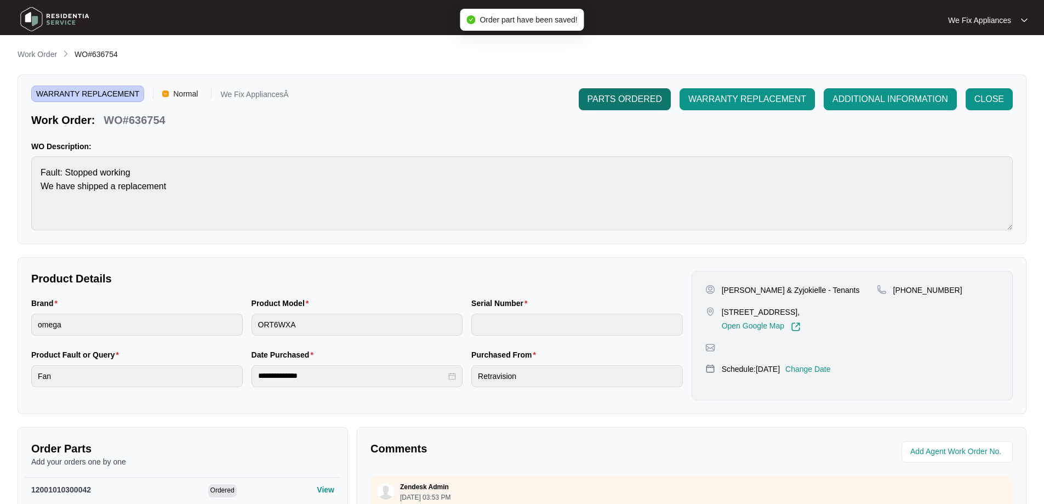
click at [623, 104] on span "PARTS ORDERED" at bounding box center [625, 99] width 75 height 13
